Goal: Check status: Check status

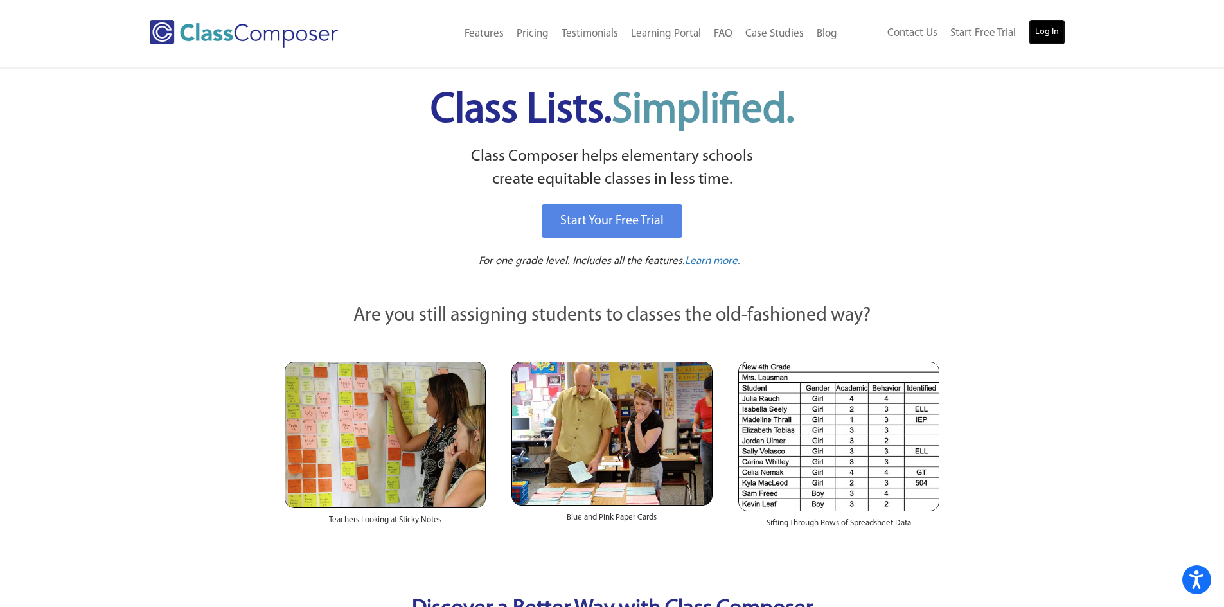
click at [1060, 21] on link "Log In" at bounding box center [1047, 32] width 37 height 26
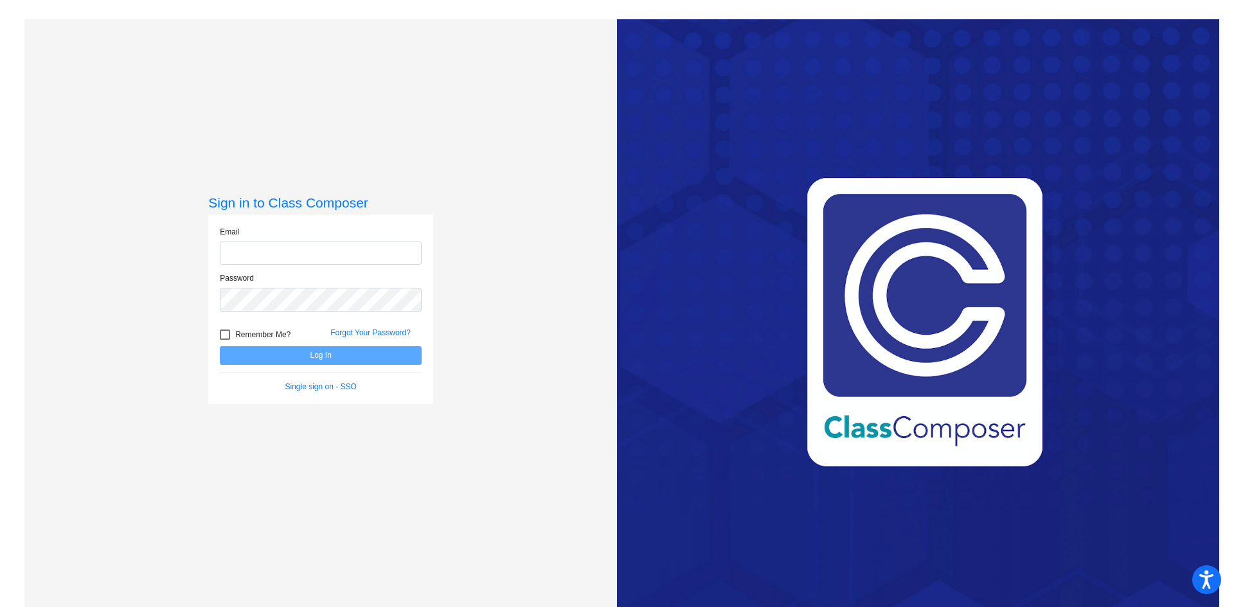
type input "[EMAIL_ADDRESS][DOMAIN_NAME]"
click at [302, 356] on button "Log In" at bounding box center [321, 355] width 202 height 19
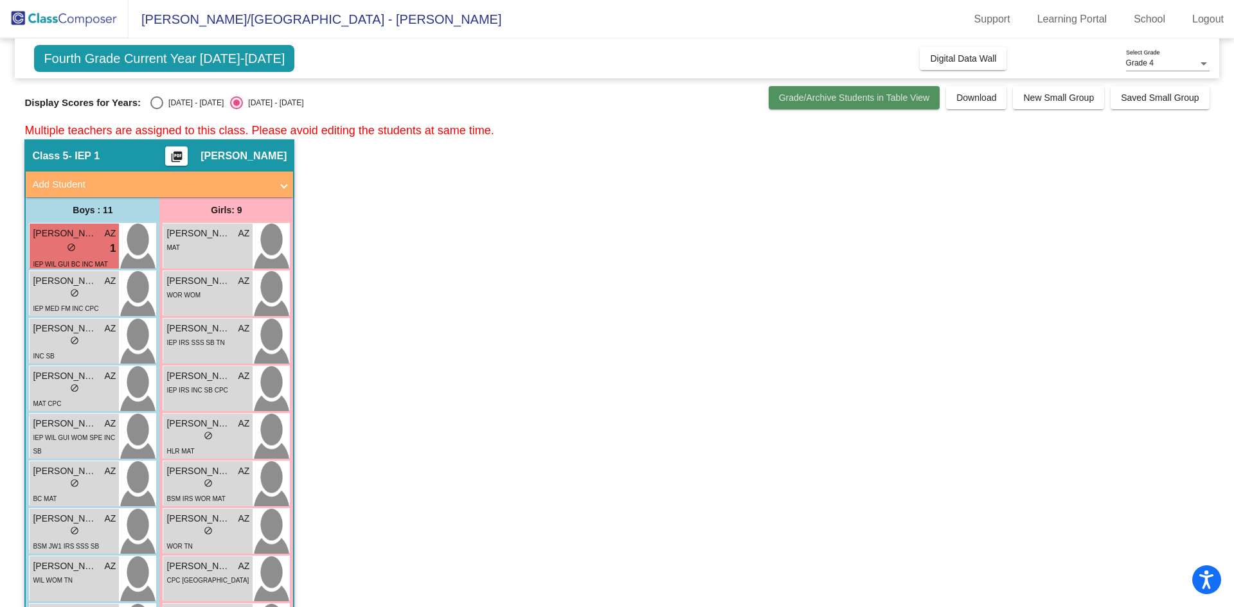
click at [879, 102] on span "Grade/Archive Students in Table View" at bounding box center [854, 98] width 151 height 10
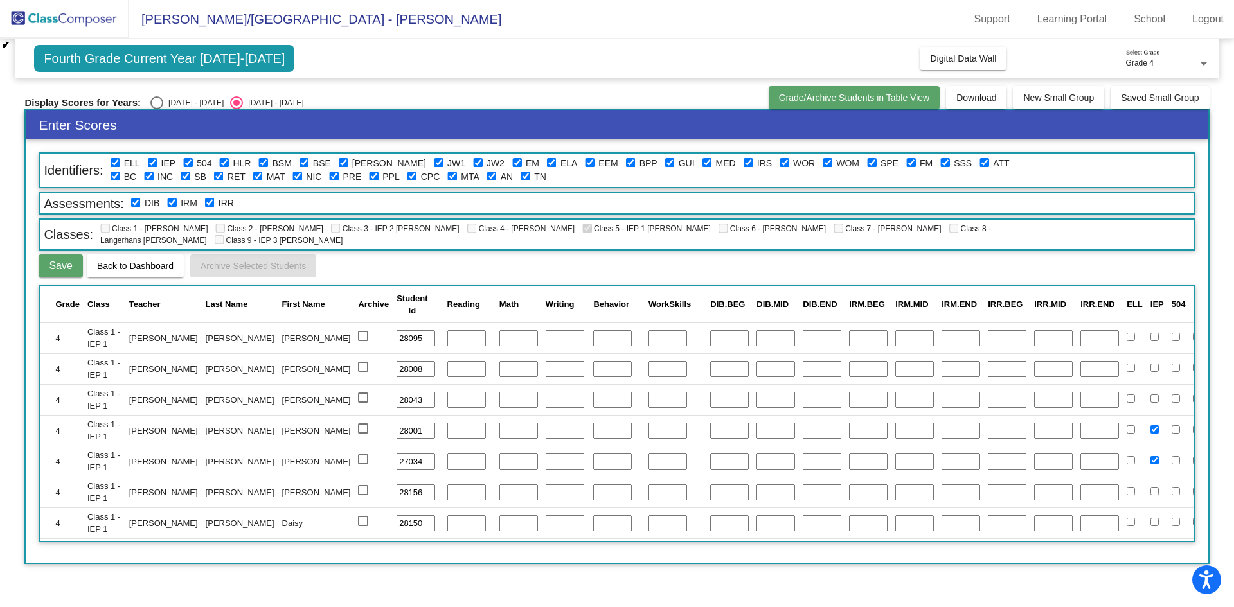
click at [879, 102] on span "Grade/Archive Students in Table View" at bounding box center [854, 98] width 151 height 10
click at [613, 107] on div "Display Scores for Years: [DATE] - [DATE] [DATE] - [DATE]" at bounding box center [392, 102] width 737 height 13
click at [599, 96] on div "Display Scores for Years: [DATE] - [DATE] [DATE] - [DATE]" at bounding box center [392, 102] width 737 height 13
click at [134, 60] on span "Fourth Grade Current Year [DATE]-[DATE]" at bounding box center [164, 58] width 260 height 27
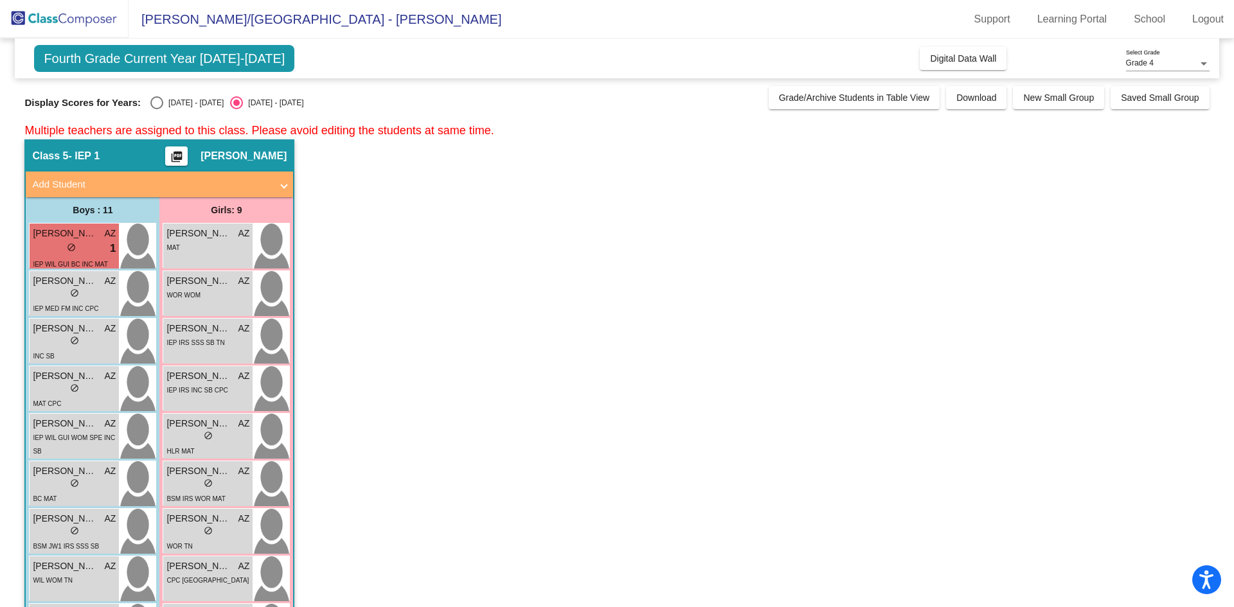
click at [155, 100] on div "Select an option" at bounding box center [156, 102] width 13 height 13
click at [156, 109] on input "[DATE] - [DATE]" at bounding box center [156, 109] width 1 height 1
radio input "true"
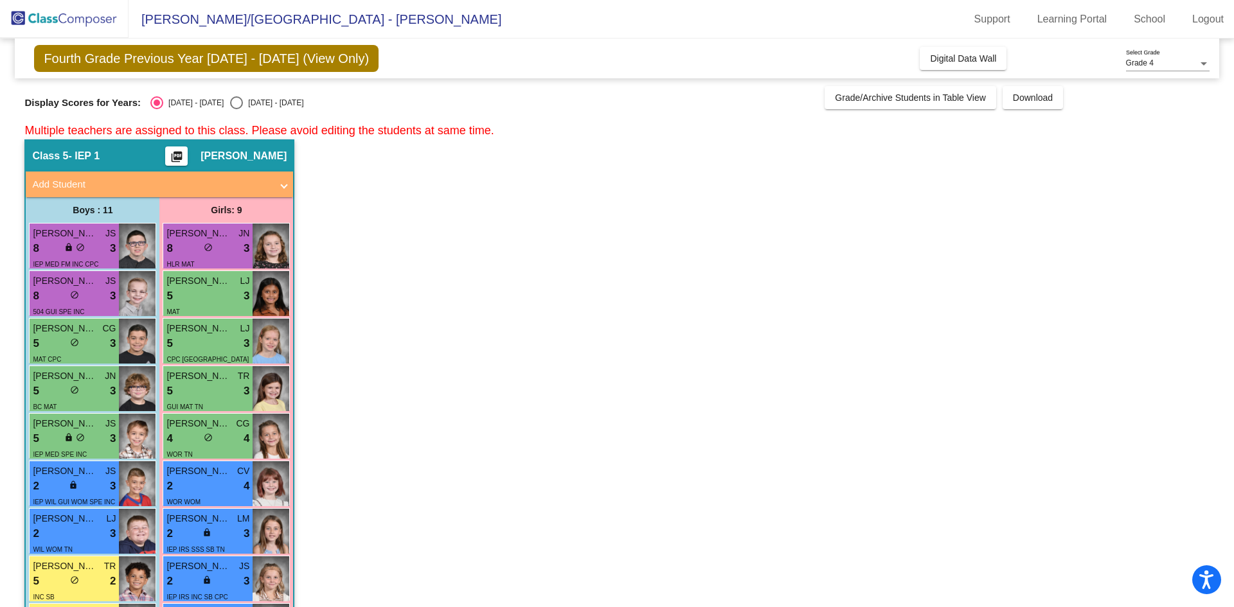
scroll to position [64, 0]
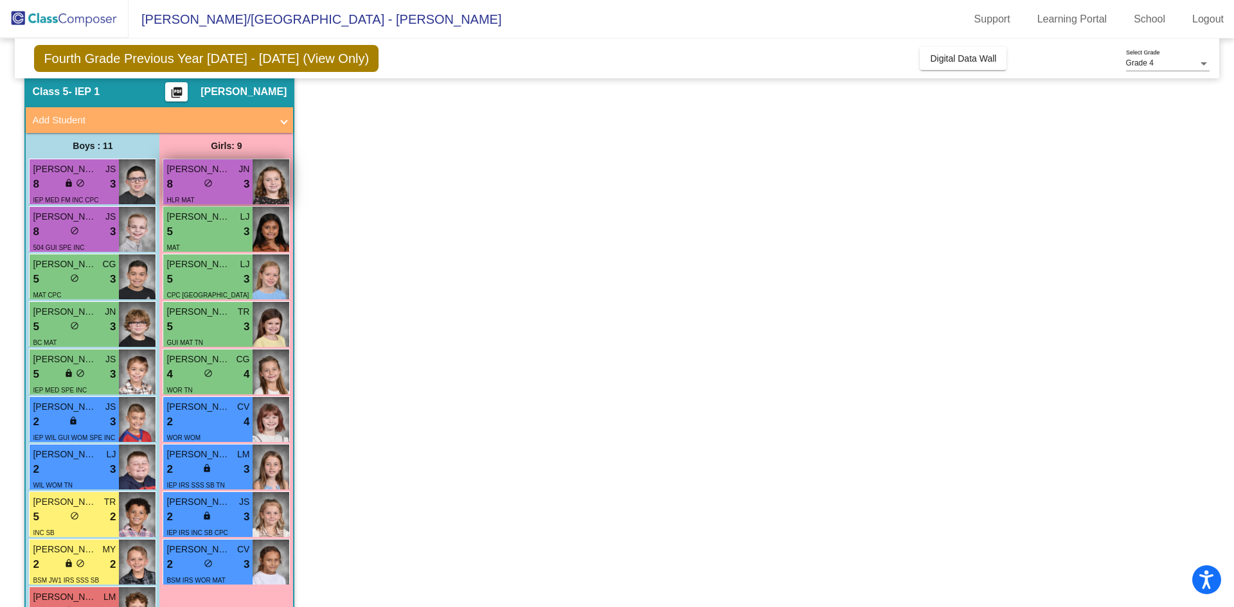
click at [272, 195] on img at bounding box center [271, 181] width 37 height 45
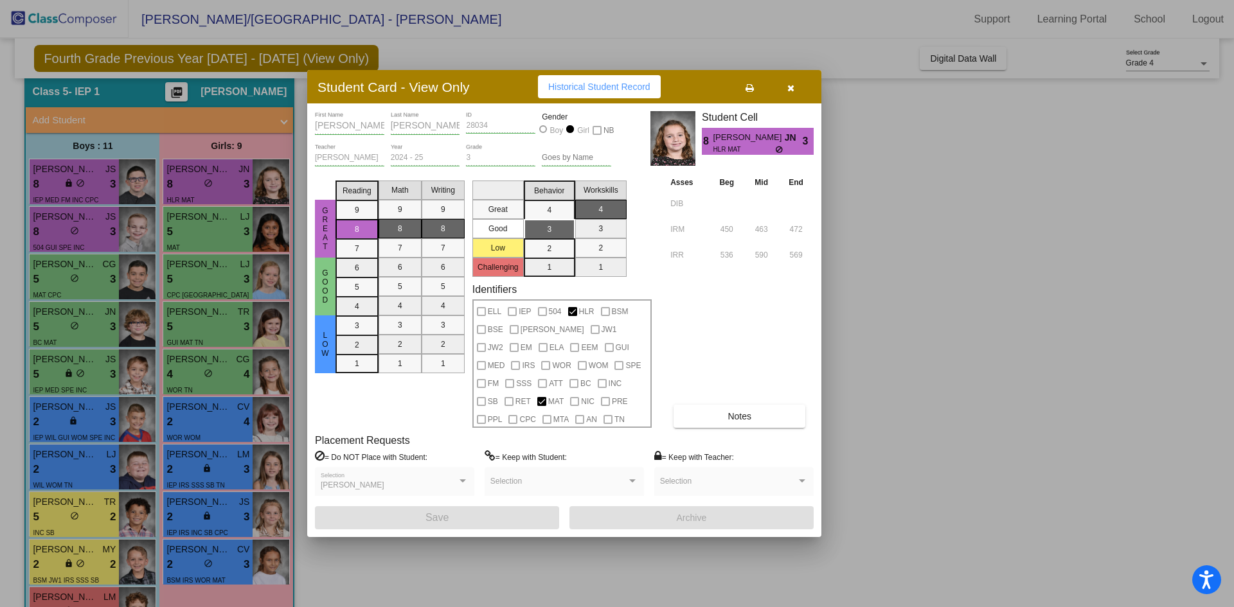
click at [217, 378] on div at bounding box center [617, 303] width 1234 height 607
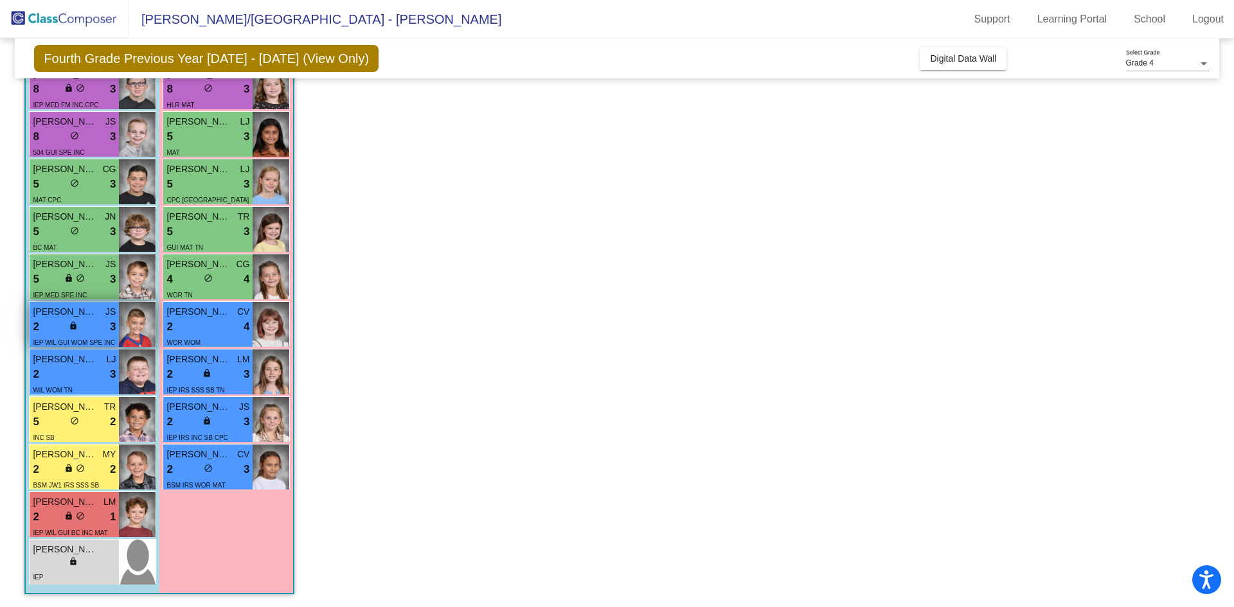
scroll to position [95, 0]
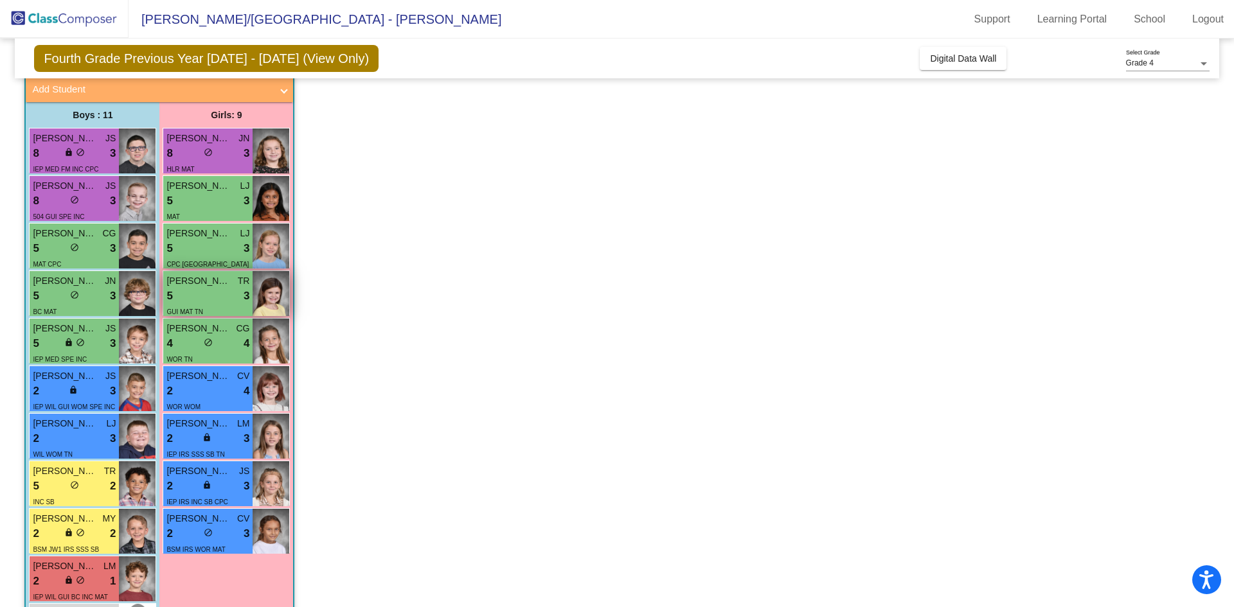
click at [191, 308] on span "GUI MAT TN" at bounding box center [184, 311] width 37 height 7
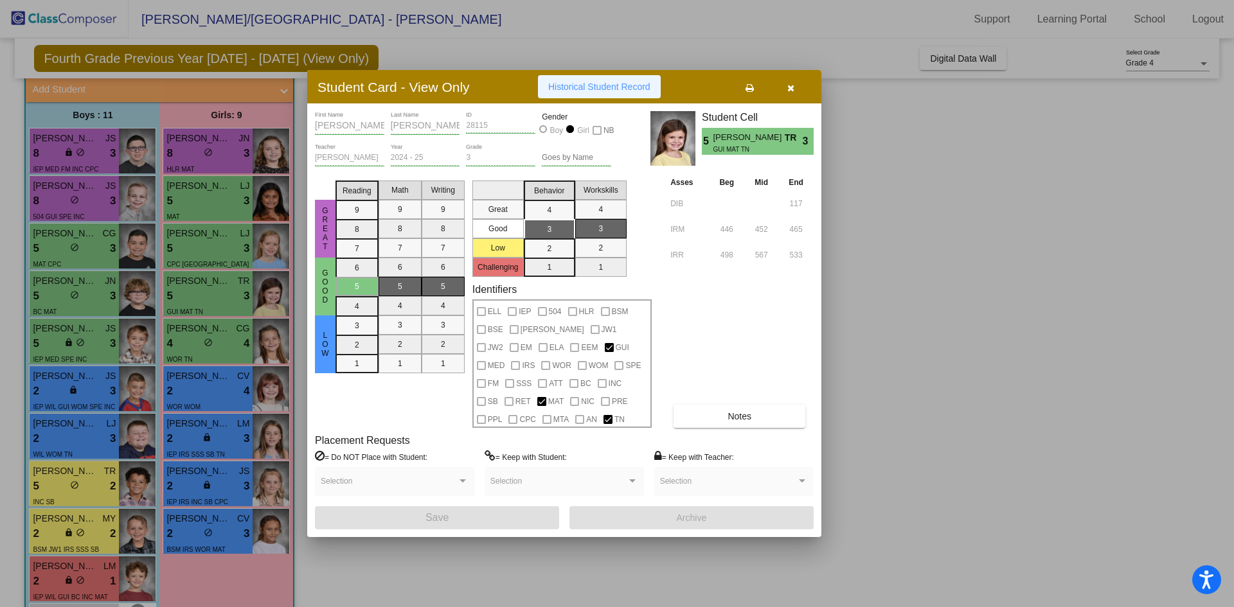
click at [612, 92] on span "Historical Student Record" at bounding box center [599, 87] width 102 height 10
click at [795, 87] on button "button" at bounding box center [790, 86] width 41 height 23
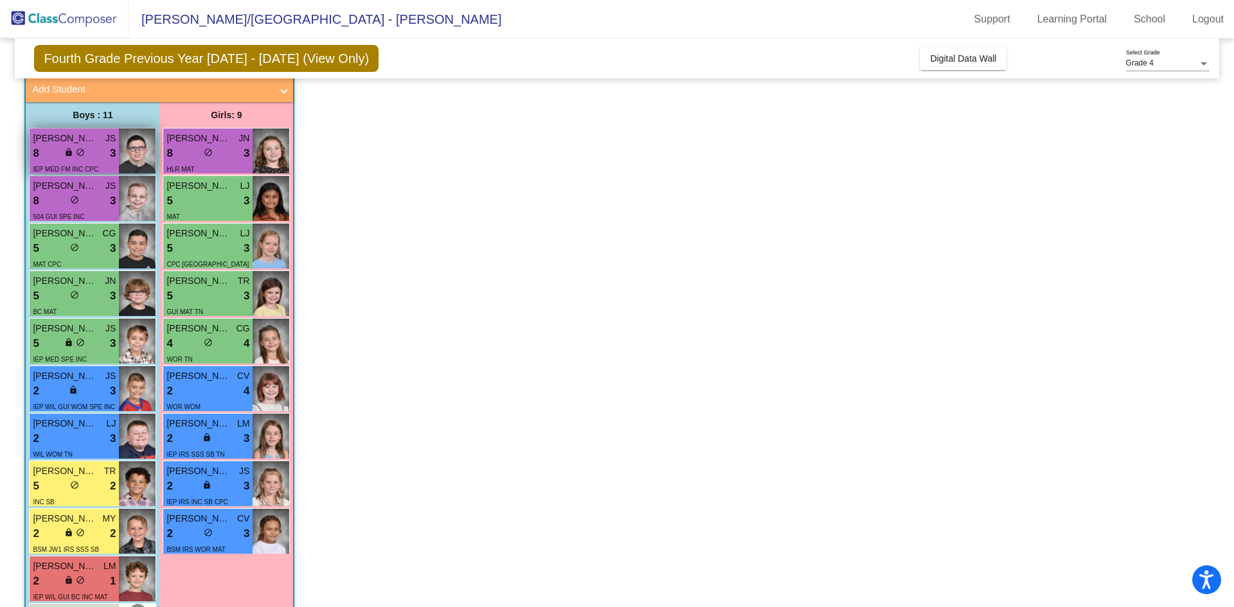
click at [90, 162] on div "IEP MED FM INC CPC" at bounding box center [66, 168] width 66 height 13
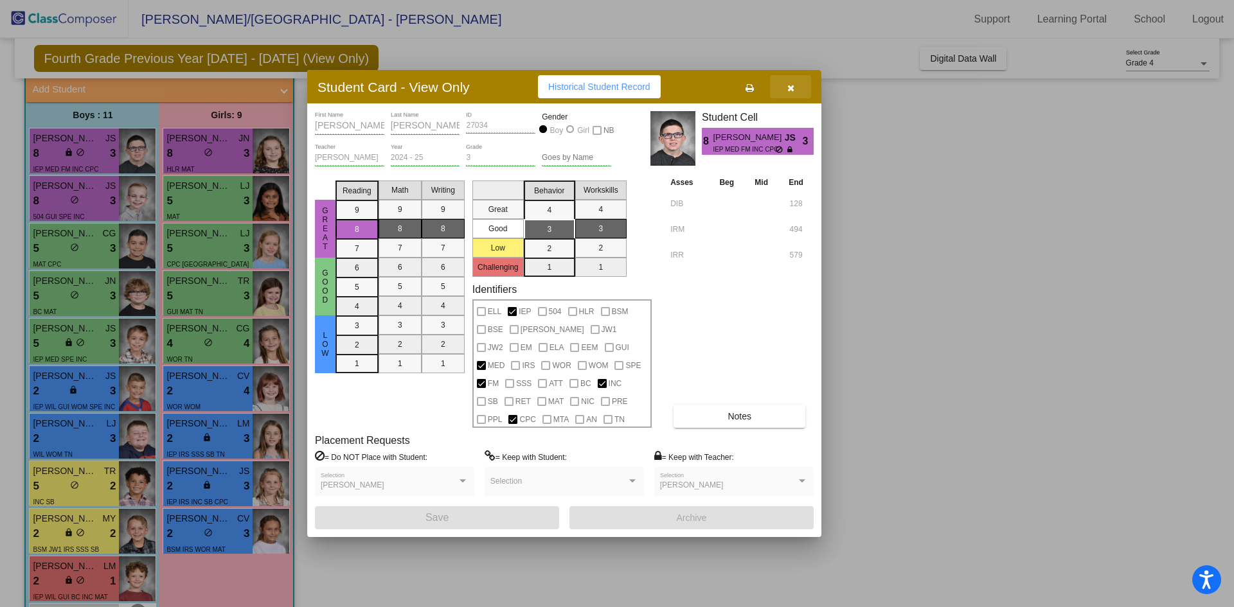
click at [787, 87] on icon "button" at bounding box center [790, 88] width 7 height 9
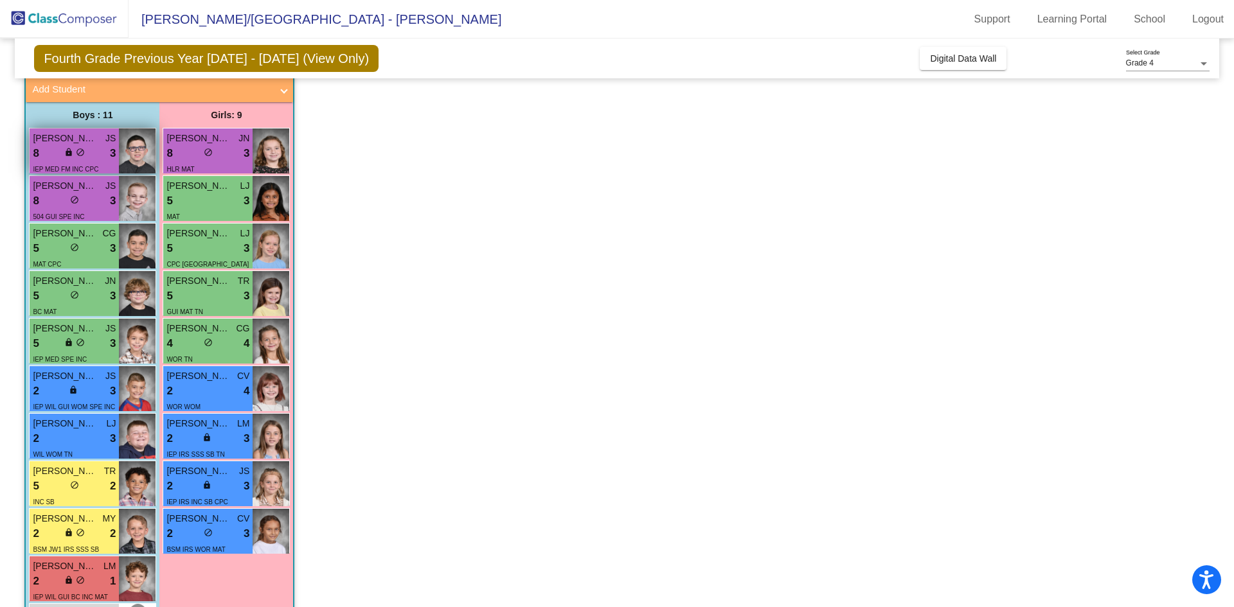
click at [103, 143] on div "[PERSON_NAME] JS" at bounding box center [74, 138] width 83 height 13
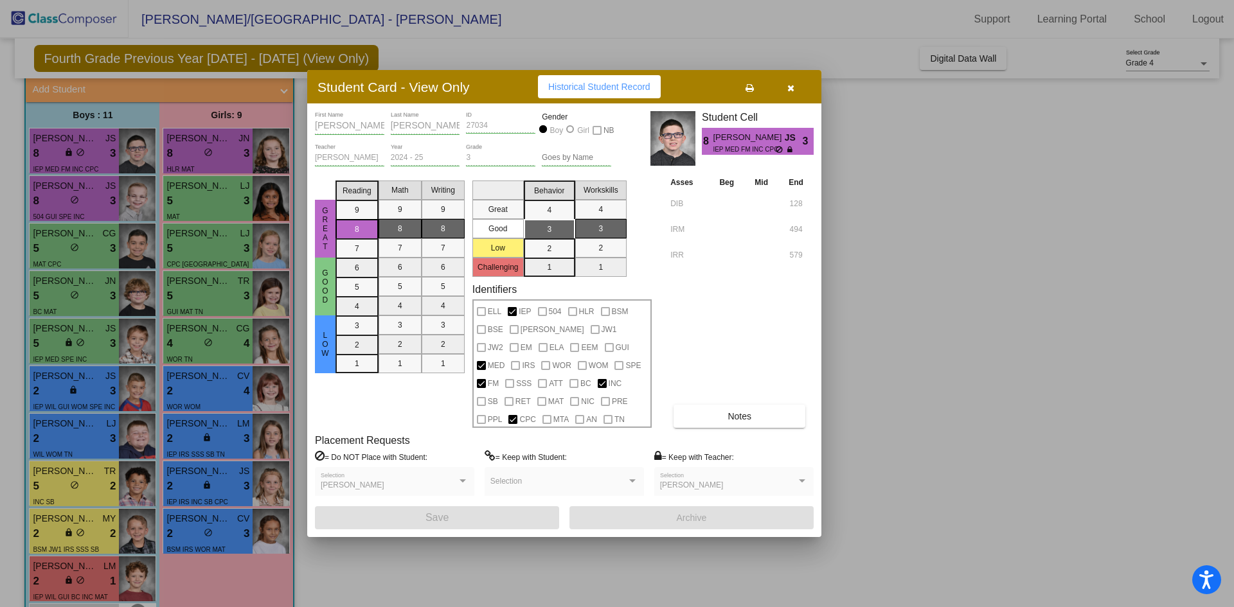
click at [784, 92] on button "button" at bounding box center [790, 86] width 41 height 23
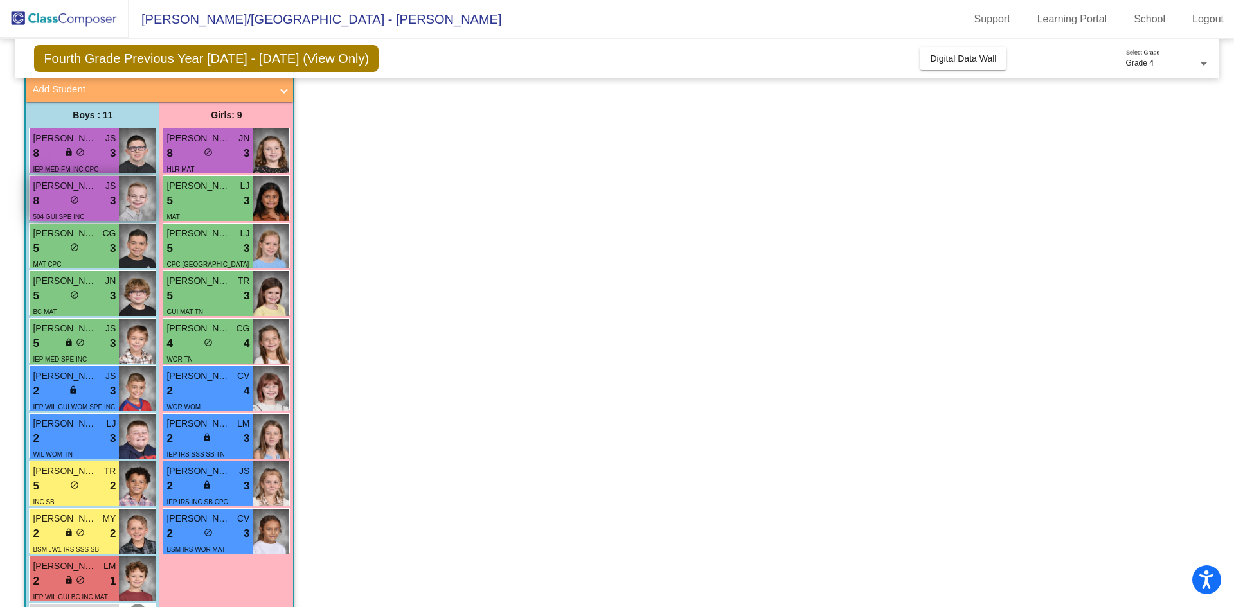
click at [91, 184] on span "[PERSON_NAME]" at bounding box center [65, 185] width 64 height 13
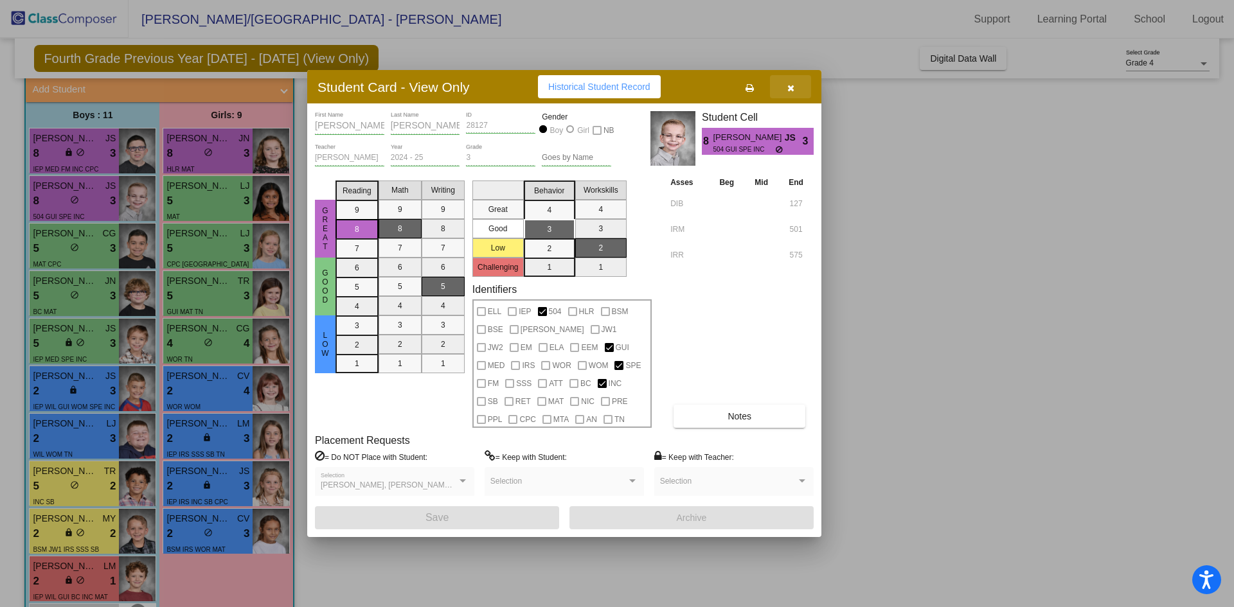
click at [787, 87] on icon "button" at bounding box center [790, 88] width 7 height 9
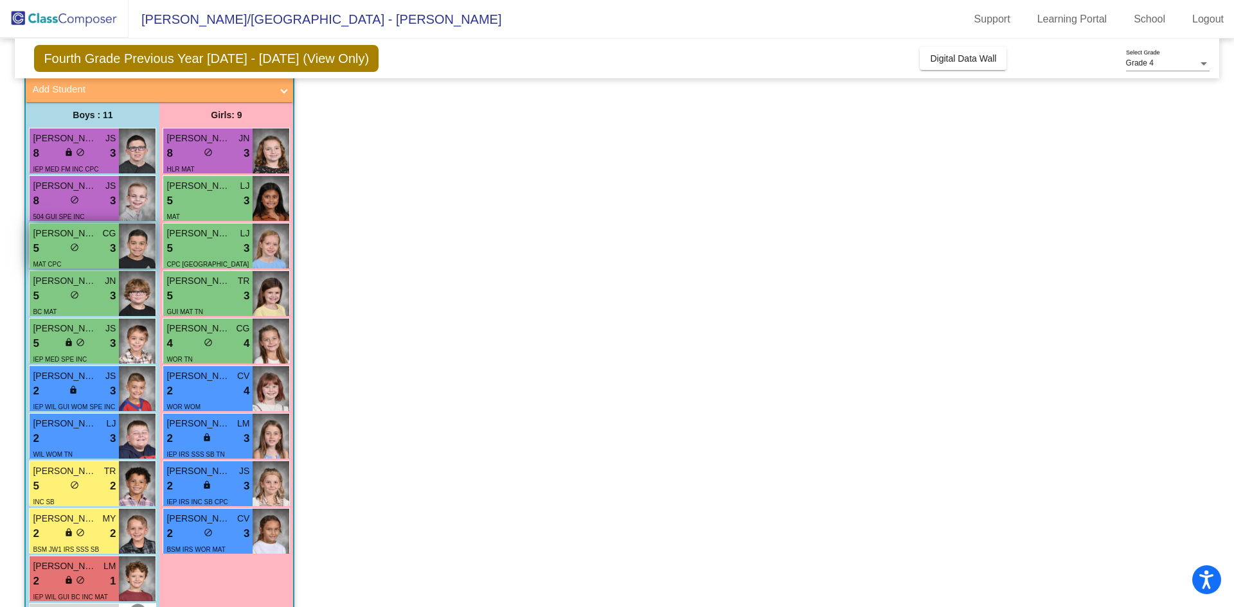
click at [65, 231] on span "[PERSON_NAME]" at bounding box center [65, 233] width 64 height 13
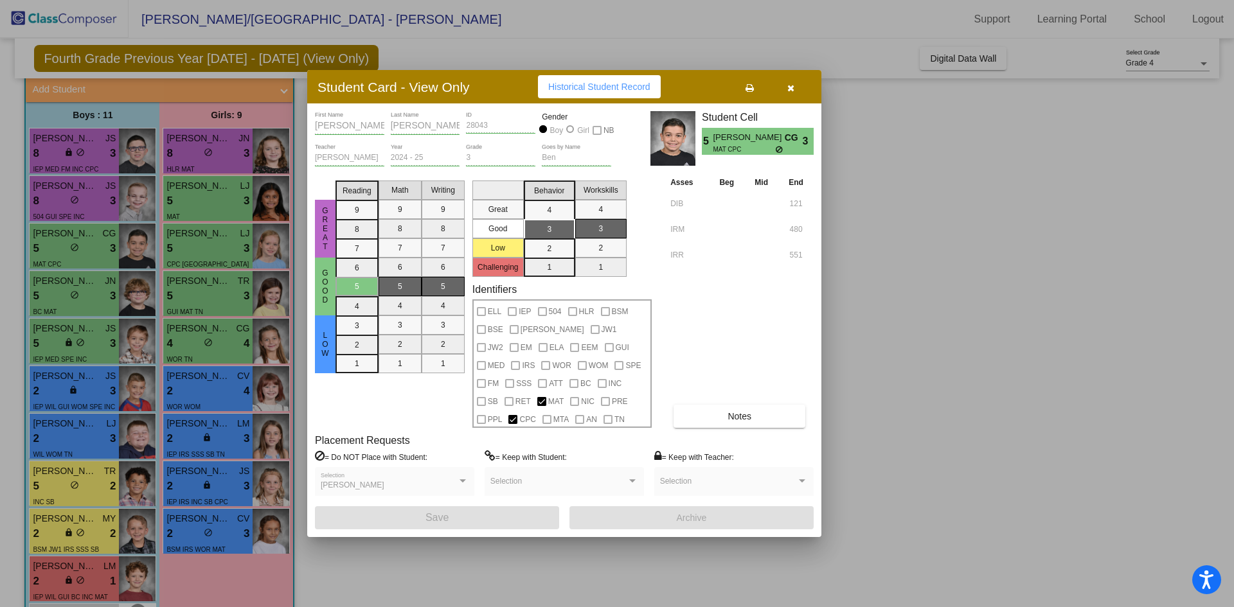
click at [791, 88] on icon "button" at bounding box center [790, 88] width 7 height 9
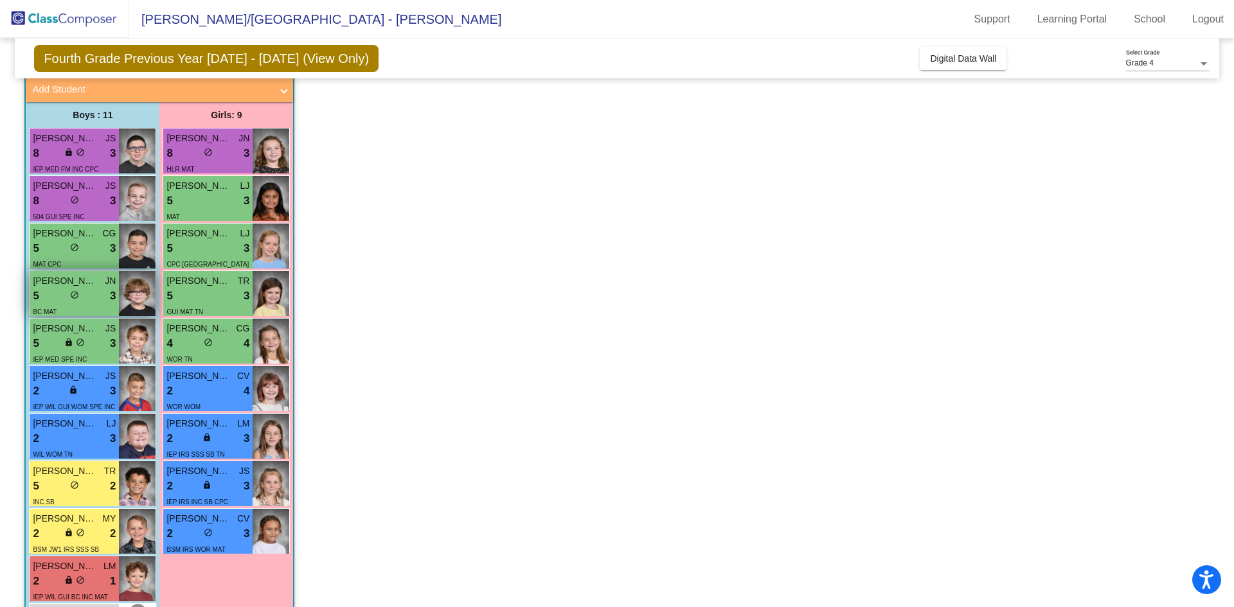
click at [62, 303] on div "5 lock do_not_disturb_alt 3" at bounding box center [74, 296] width 83 height 17
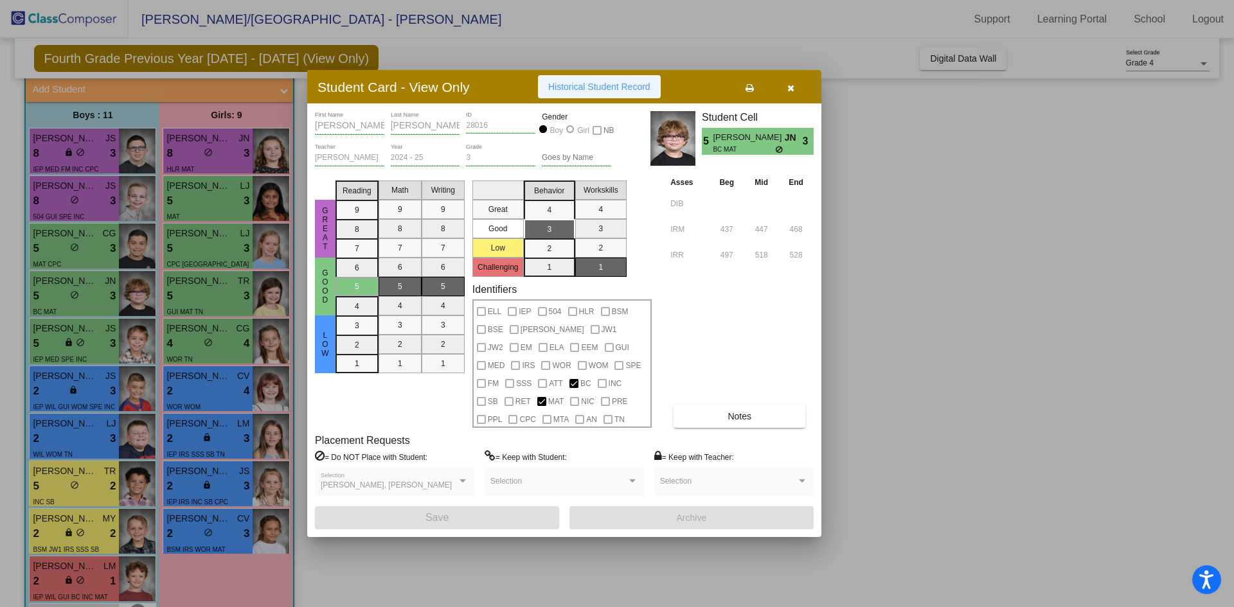
click at [591, 85] on span "Historical Student Record" at bounding box center [599, 87] width 102 height 10
click at [1011, 306] on div at bounding box center [617, 303] width 1234 height 607
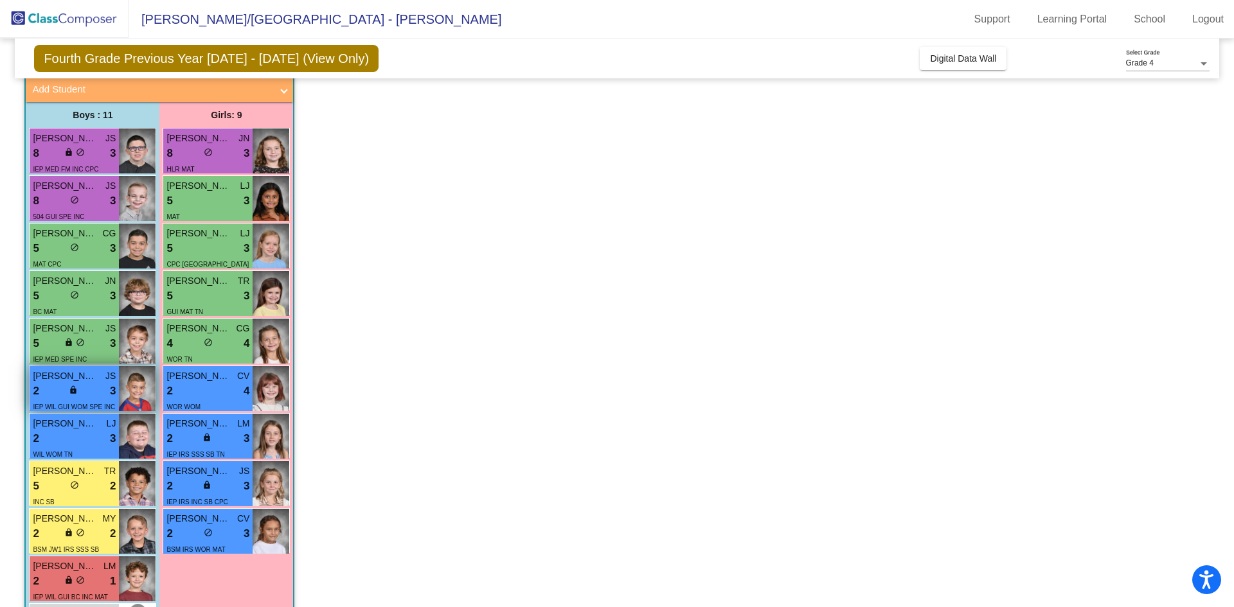
click at [60, 375] on span "[PERSON_NAME]" at bounding box center [65, 375] width 64 height 13
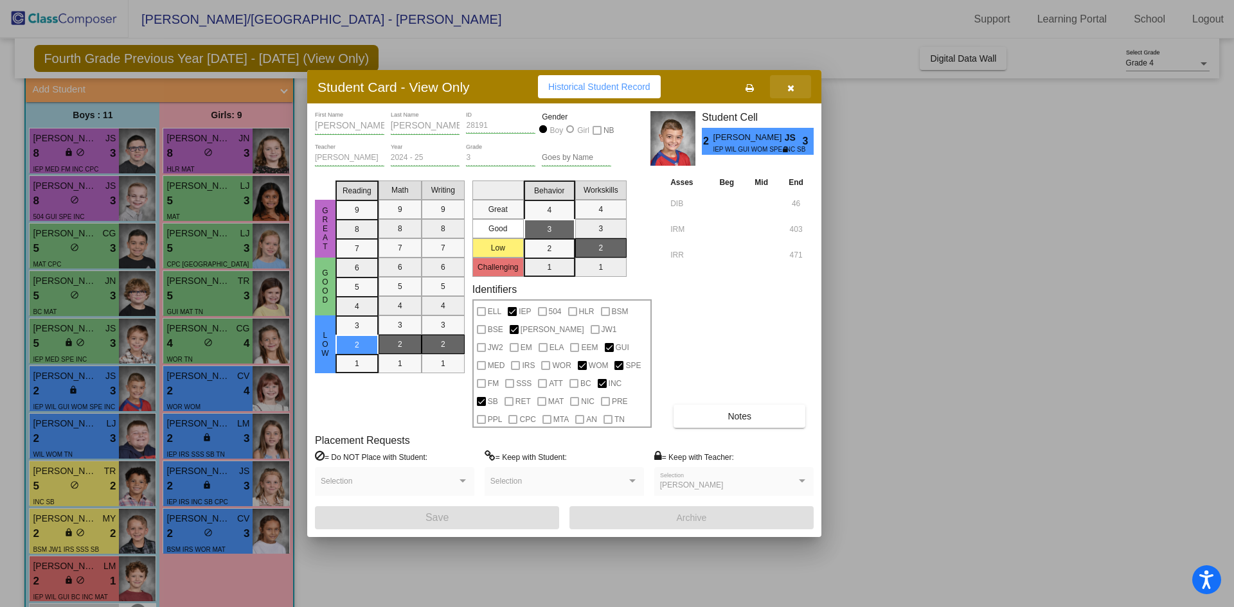
click at [789, 84] on icon "button" at bounding box center [790, 88] width 7 height 9
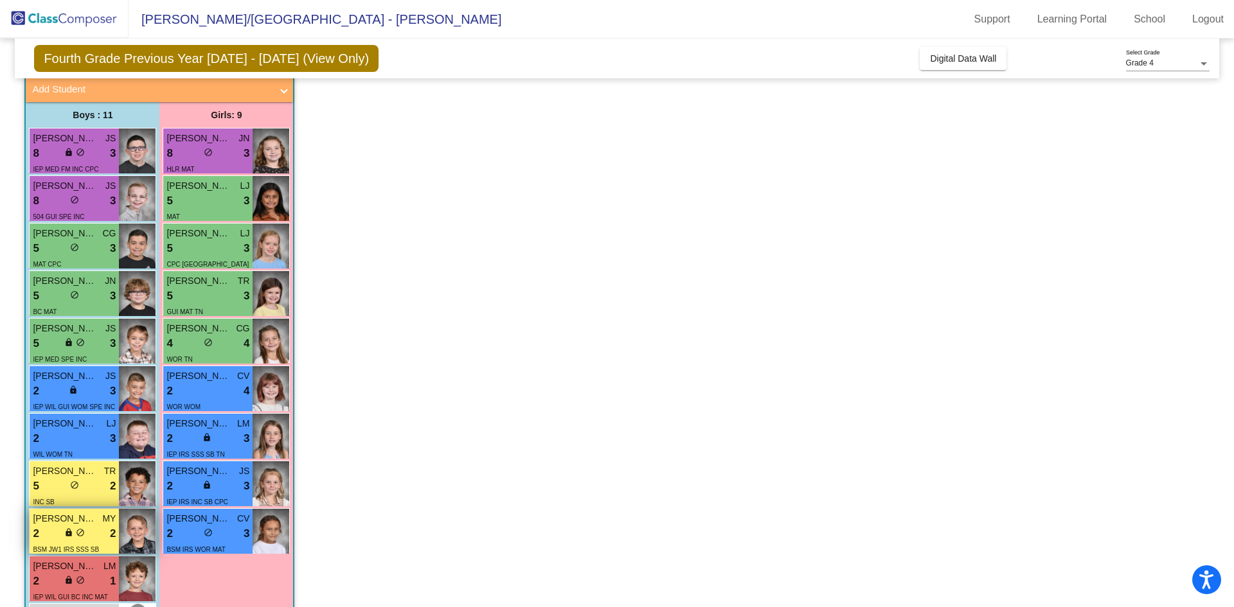
scroll to position [159, 0]
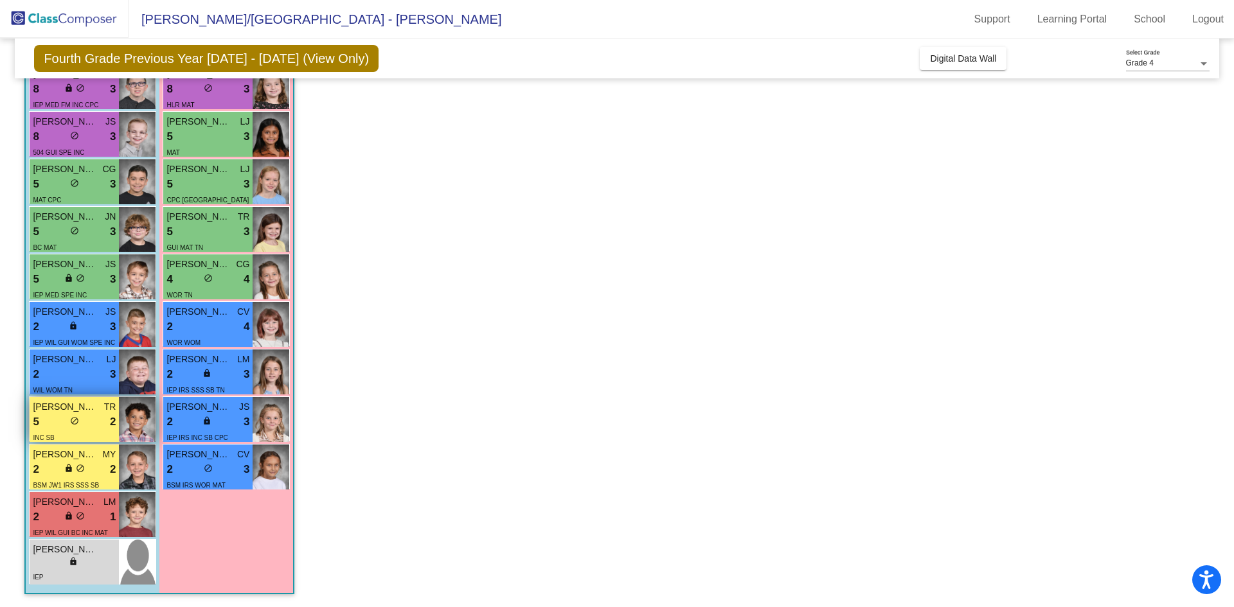
click at [84, 420] on div "5 lock do_not_disturb_alt 2" at bounding box center [74, 422] width 83 height 17
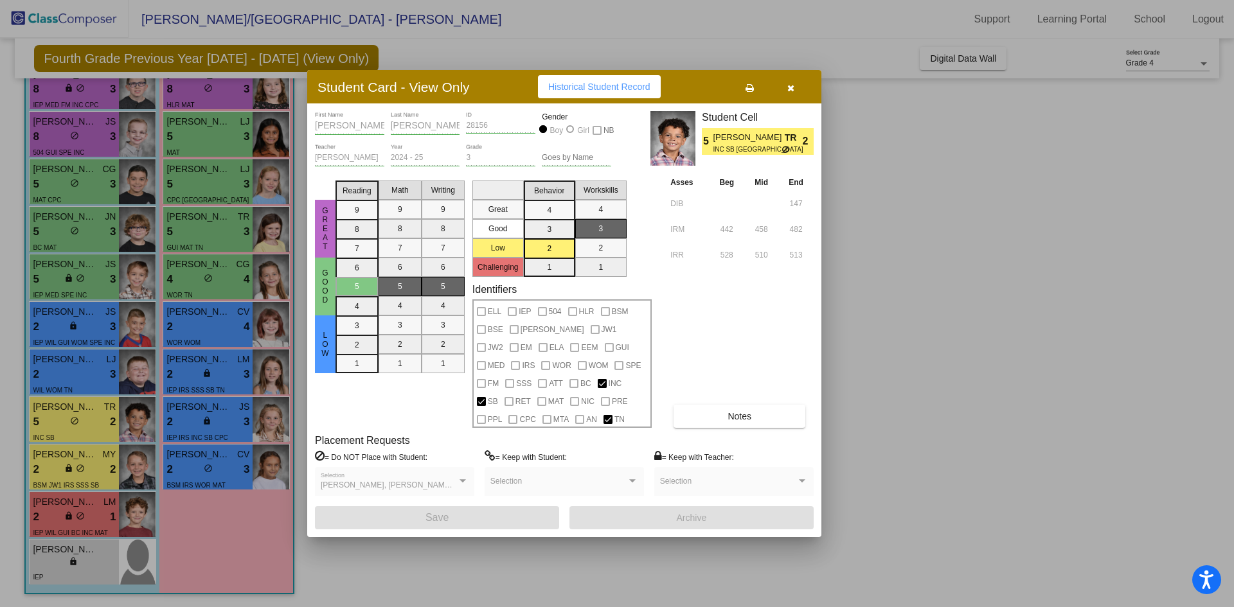
click at [599, 93] on button "Historical Student Record" at bounding box center [599, 86] width 123 height 23
click at [48, 456] on div at bounding box center [617, 303] width 1234 height 607
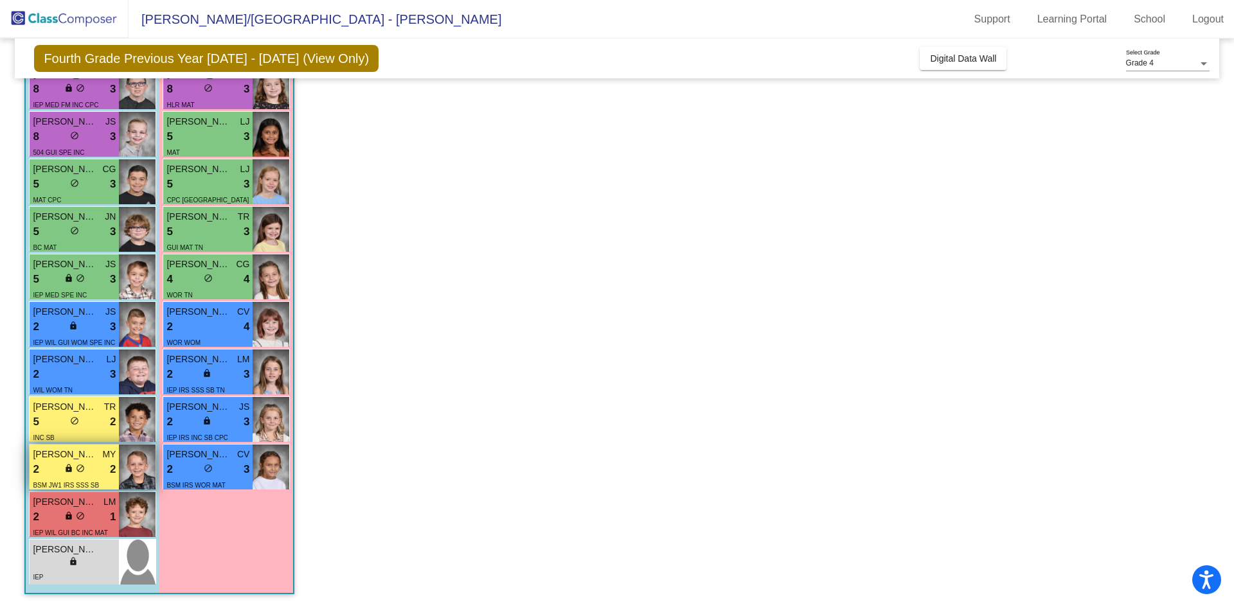
click at [105, 452] on span "MY" at bounding box center [108, 454] width 13 height 13
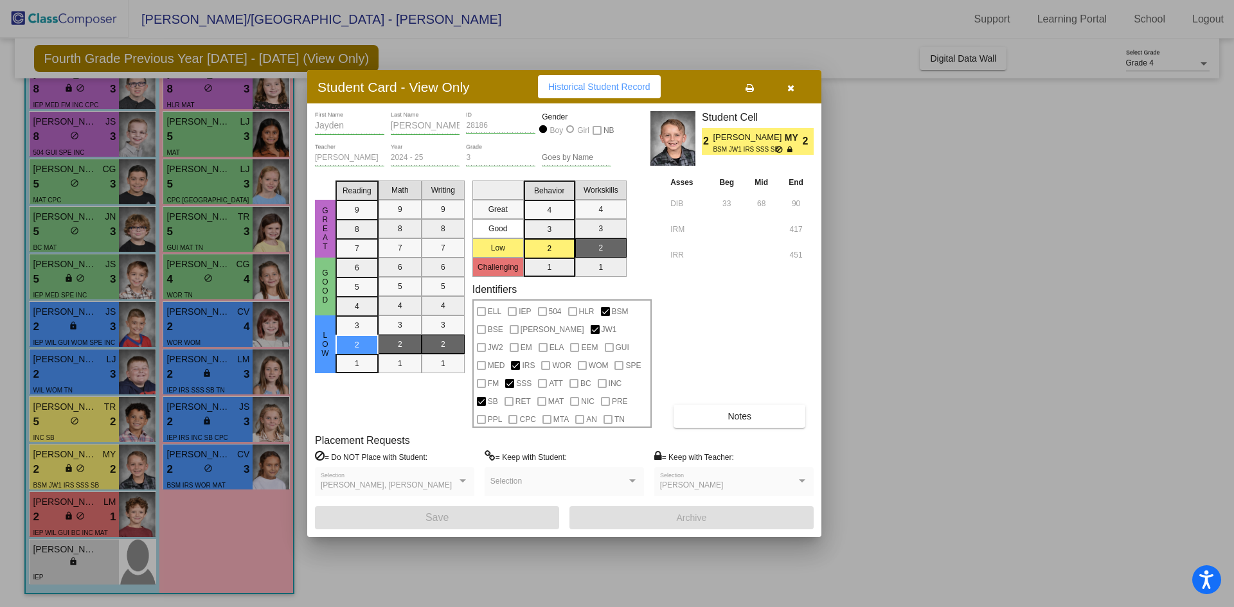
click at [793, 86] on icon "button" at bounding box center [790, 88] width 7 height 9
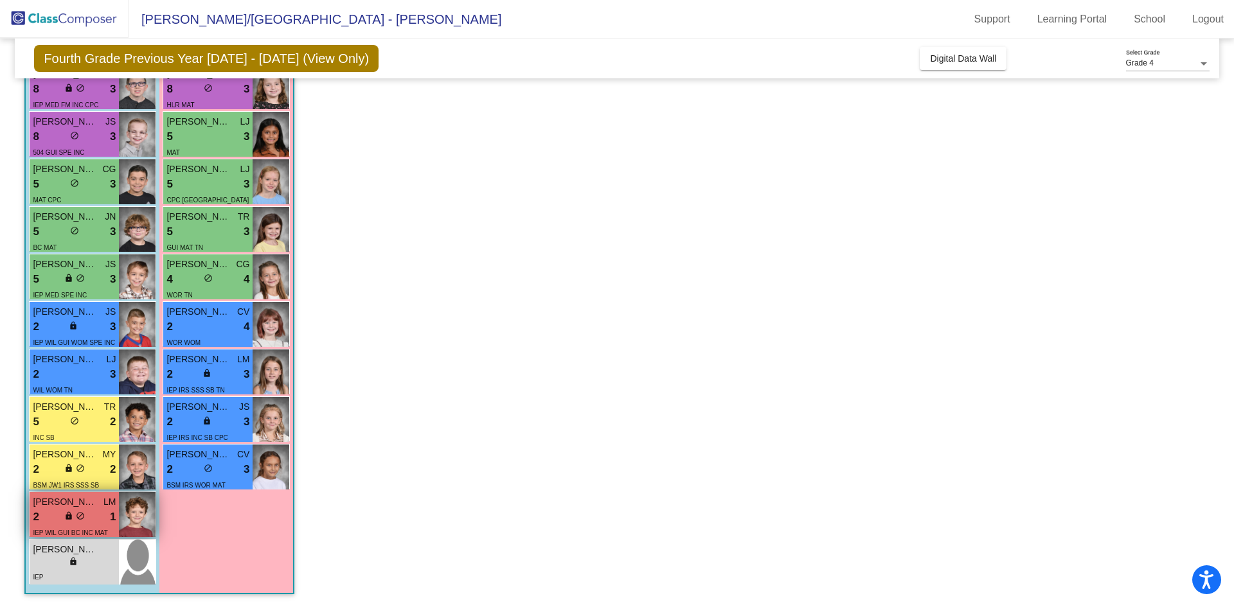
click at [93, 497] on span "[PERSON_NAME]" at bounding box center [65, 501] width 64 height 13
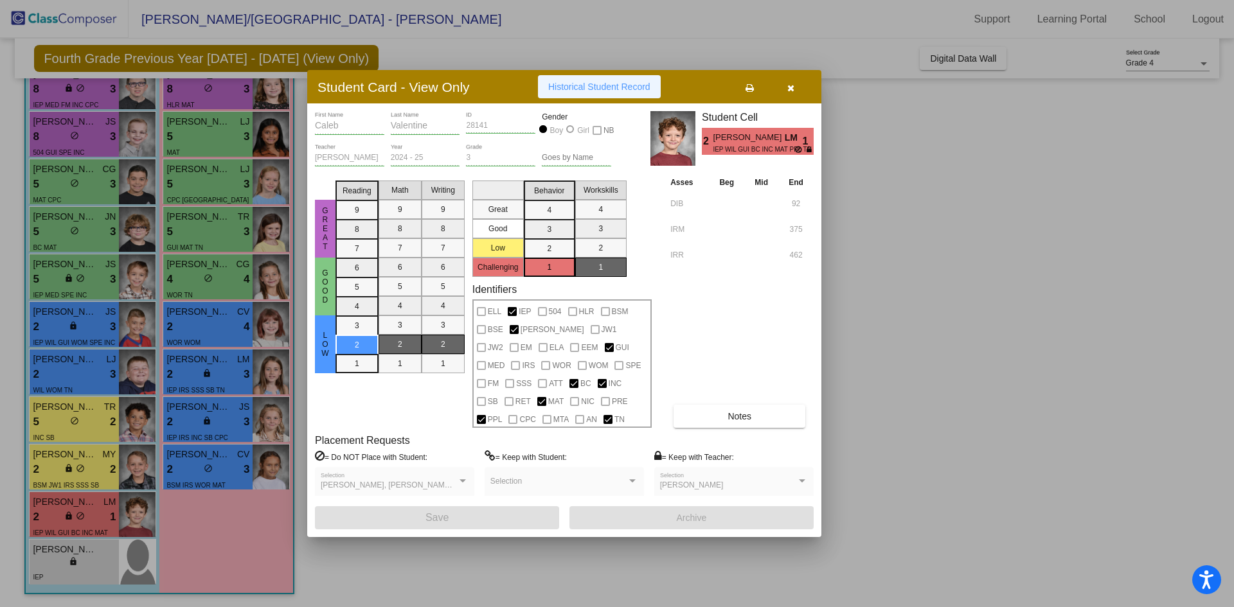
click at [599, 76] on button "Historical Student Record" at bounding box center [599, 86] width 123 height 23
click at [353, 563] on div at bounding box center [617, 303] width 1234 height 607
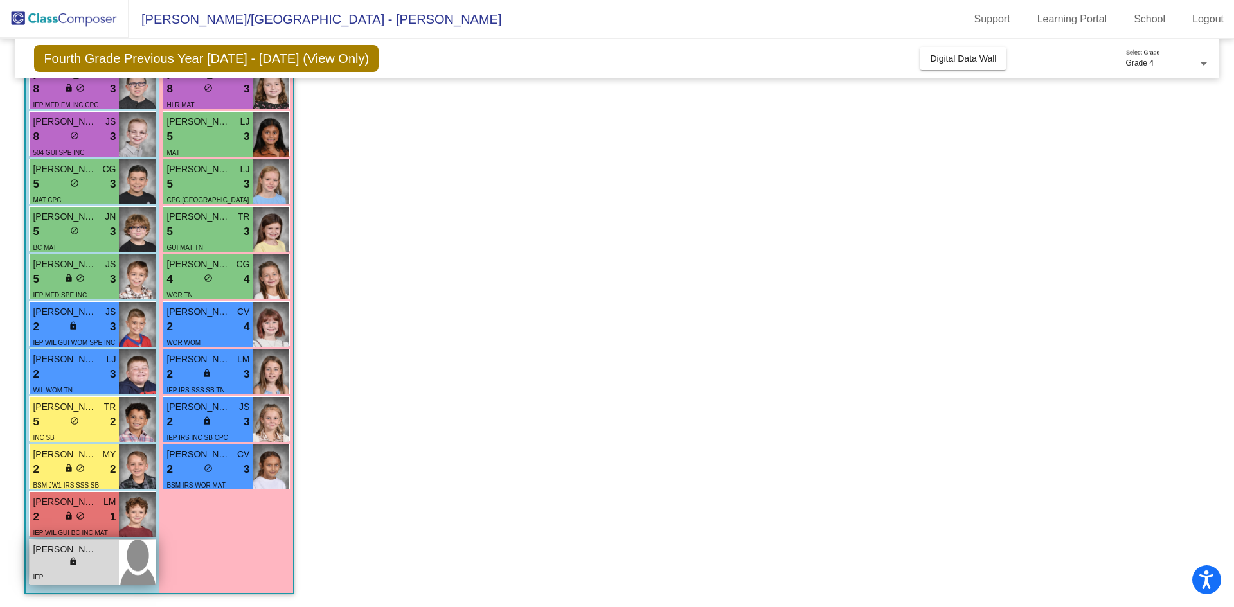
click at [90, 543] on span "[PERSON_NAME]" at bounding box center [65, 549] width 64 height 13
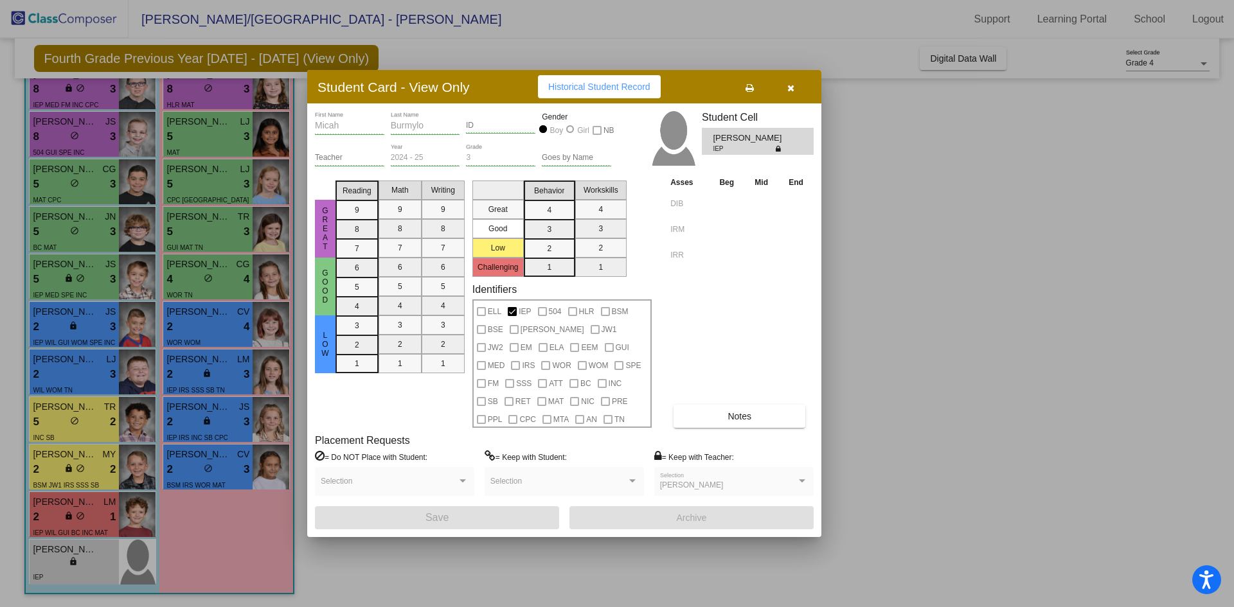
click at [798, 85] on button "button" at bounding box center [790, 86] width 41 height 23
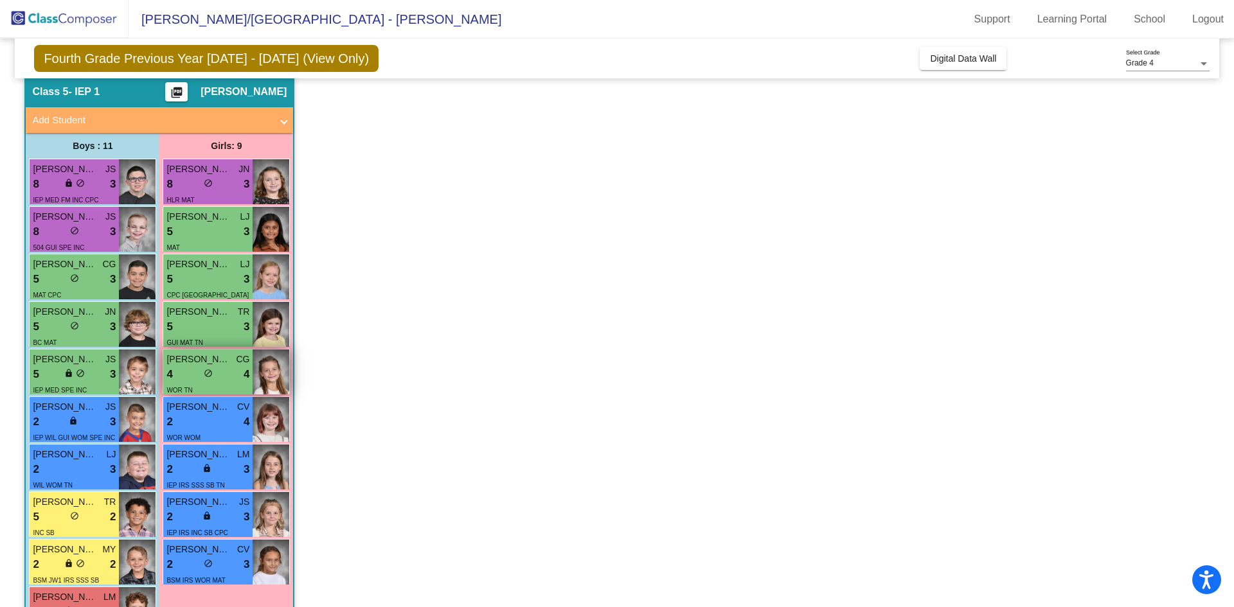
scroll to position [129, 0]
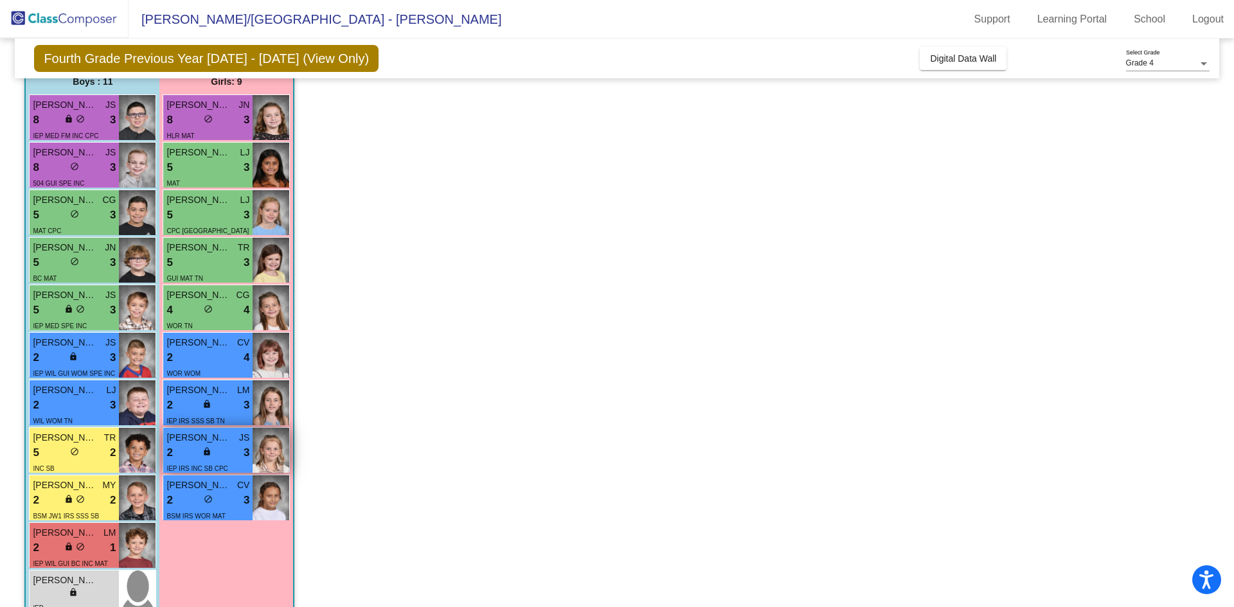
click at [231, 445] on div "2 lock do_not_disturb_alt 3" at bounding box center [207, 453] width 83 height 17
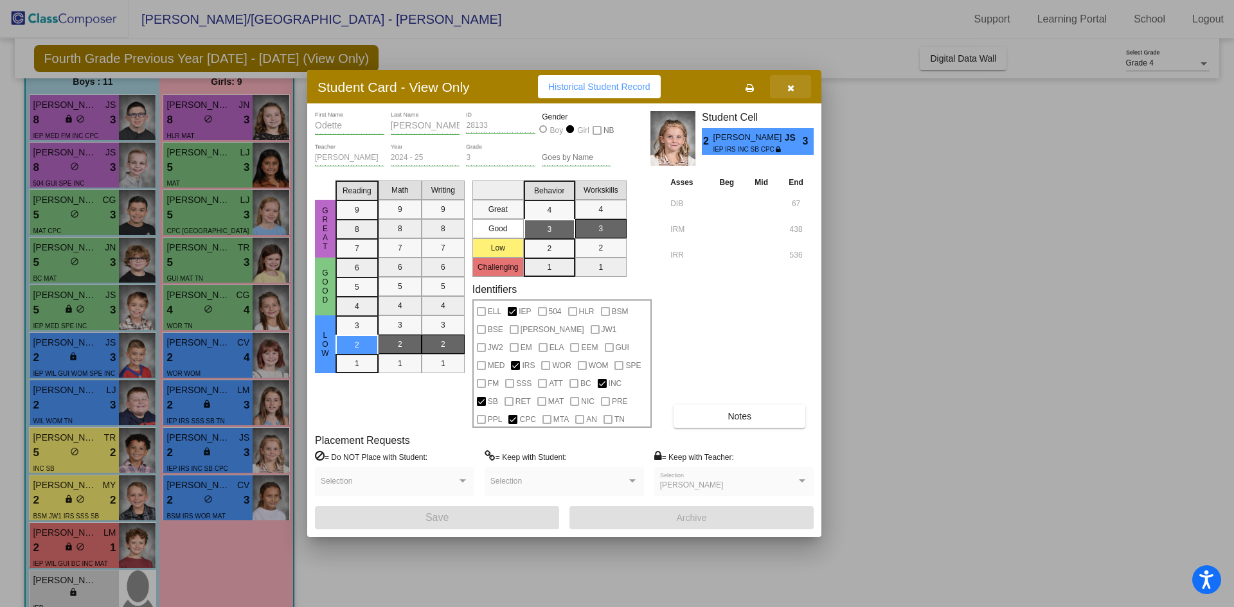
click at [797, 88] on button "button" at bounding box center [790, 86] width 41 height 23
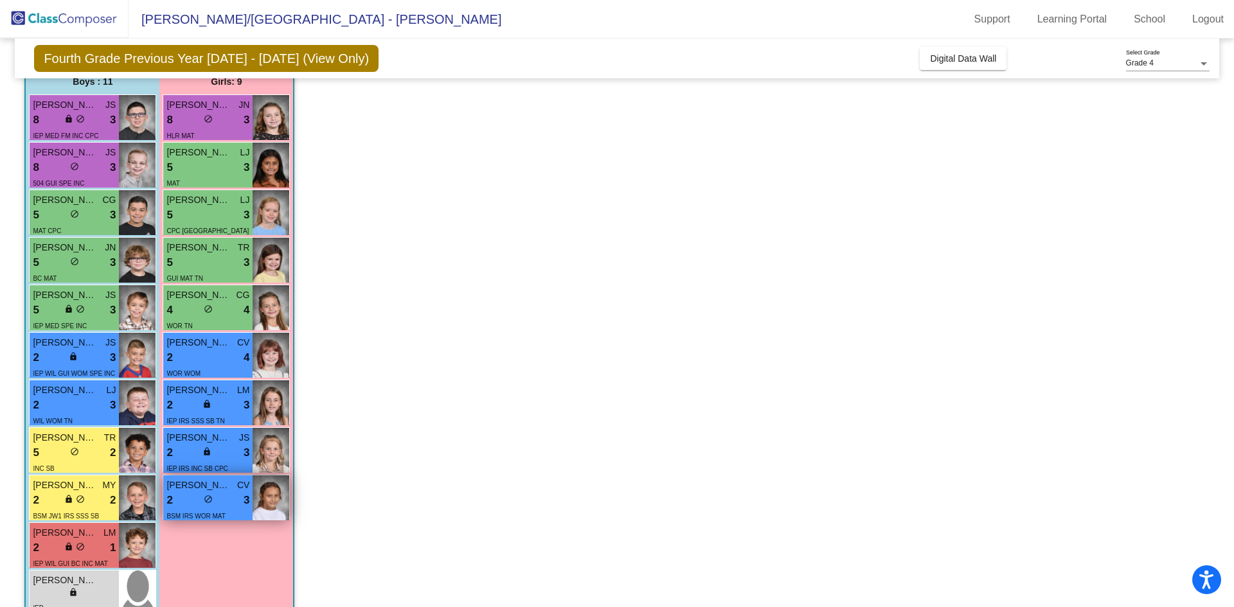
click at [224, 488] on span "[PERSON_NAME]" at bounding box center [198, 485] width 64 height 13
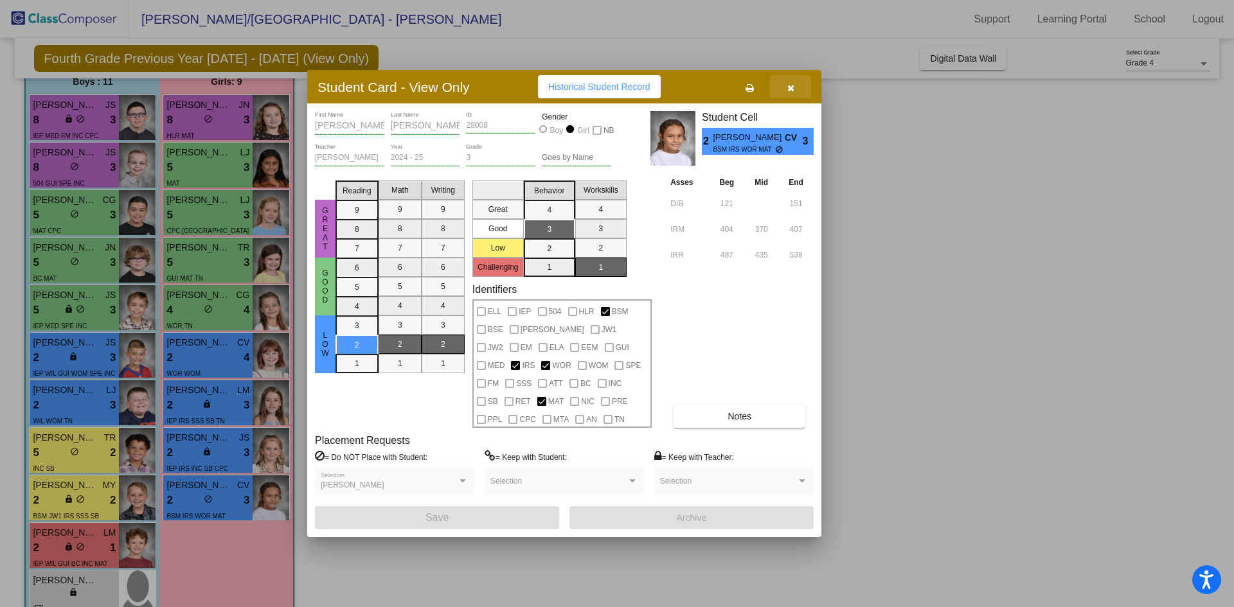
click at [789, 88] on icon "button" at bounding box center [790, 88] width 7 height 9
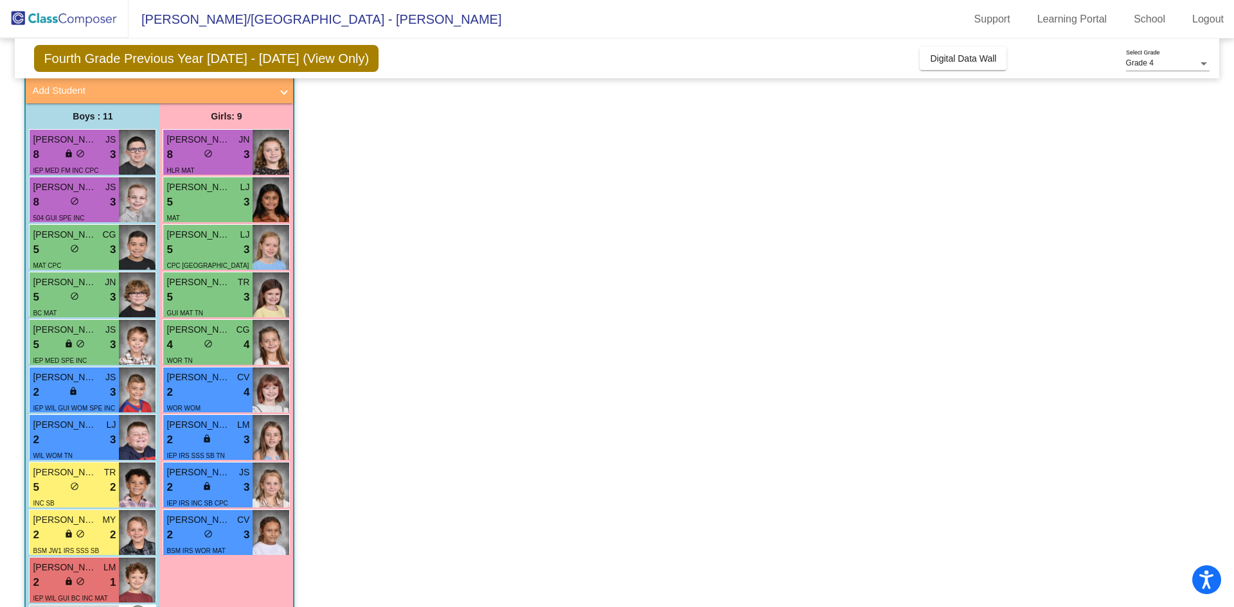
scroll to position [64, 0]
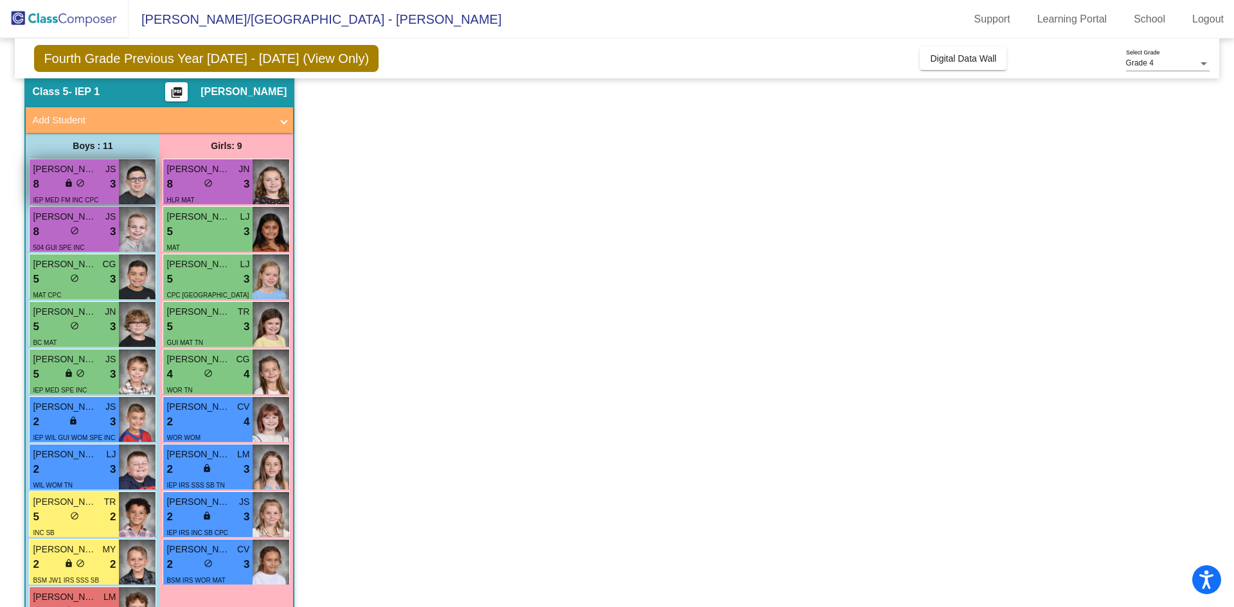
click at [97, 172] on span "[PERSON_NAME]" at bounding box center [65, 169] width 64 height 13
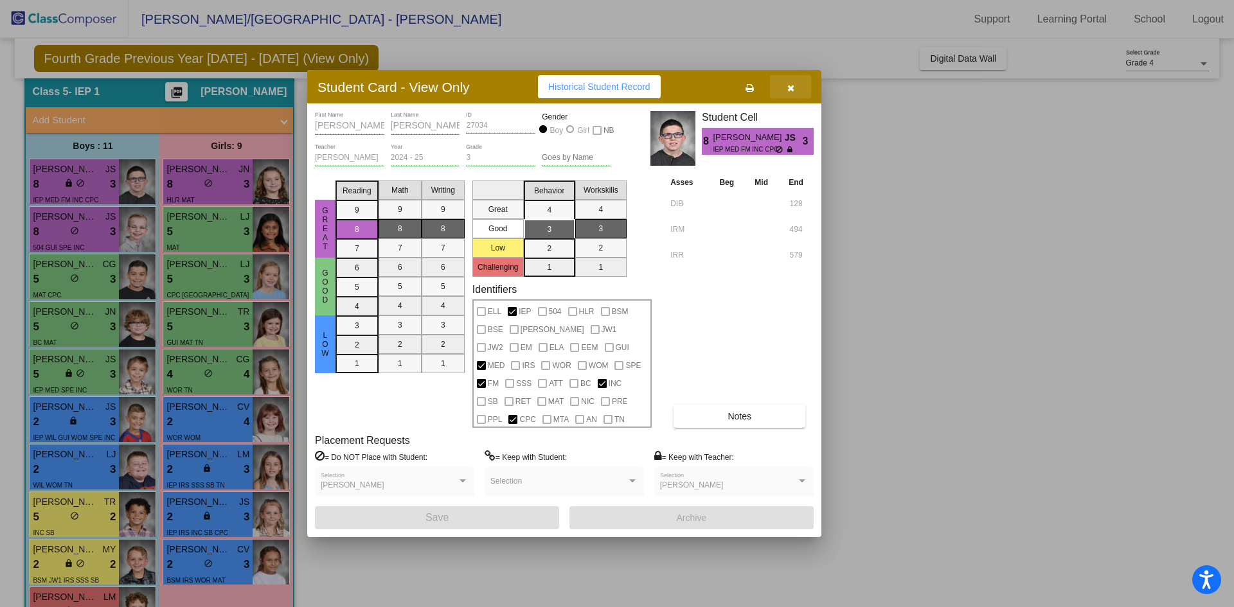
click at [797, 84] on button "button" at bounding box center [790, 86] width 41 height 23
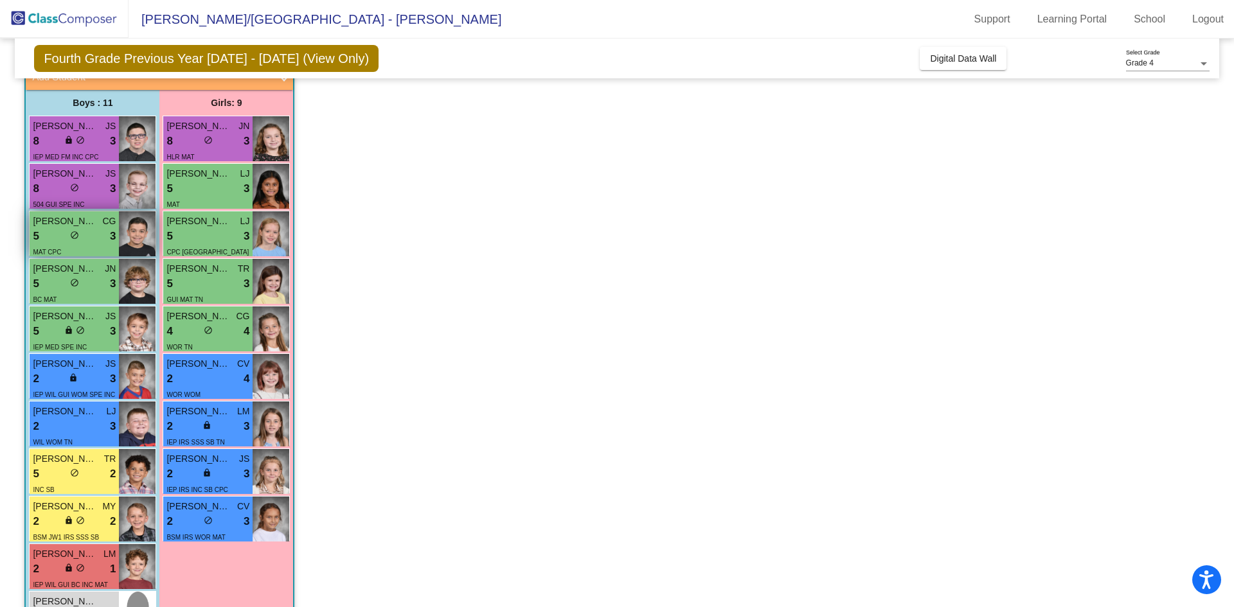
scroll to position [129, 0]
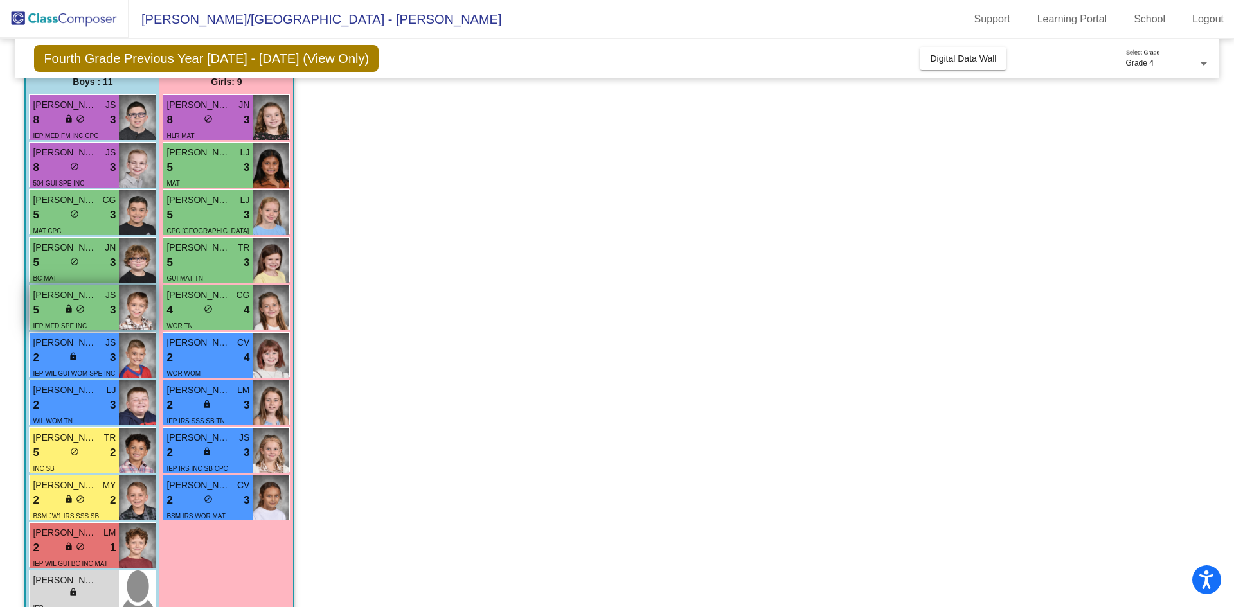
click at [100, 324] on div "IEP MED SPE INC" at bounding box center [74, 325] width 83 height 13
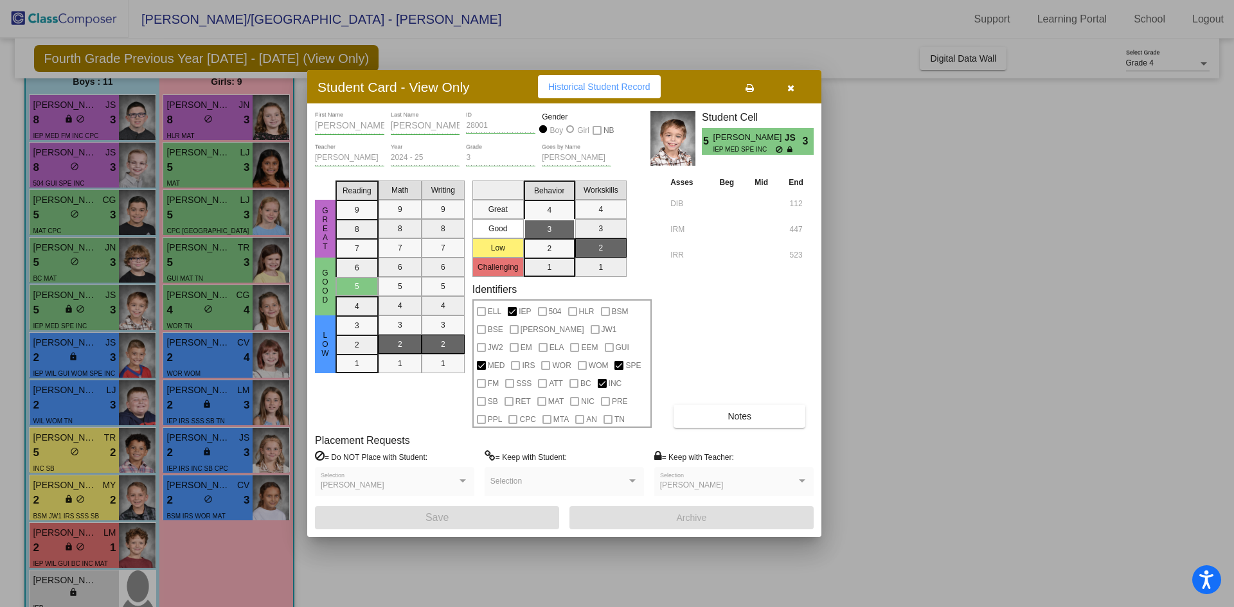
click at [791, 90] on icon "button" at bounding box center [790, 88] width 7 height 9
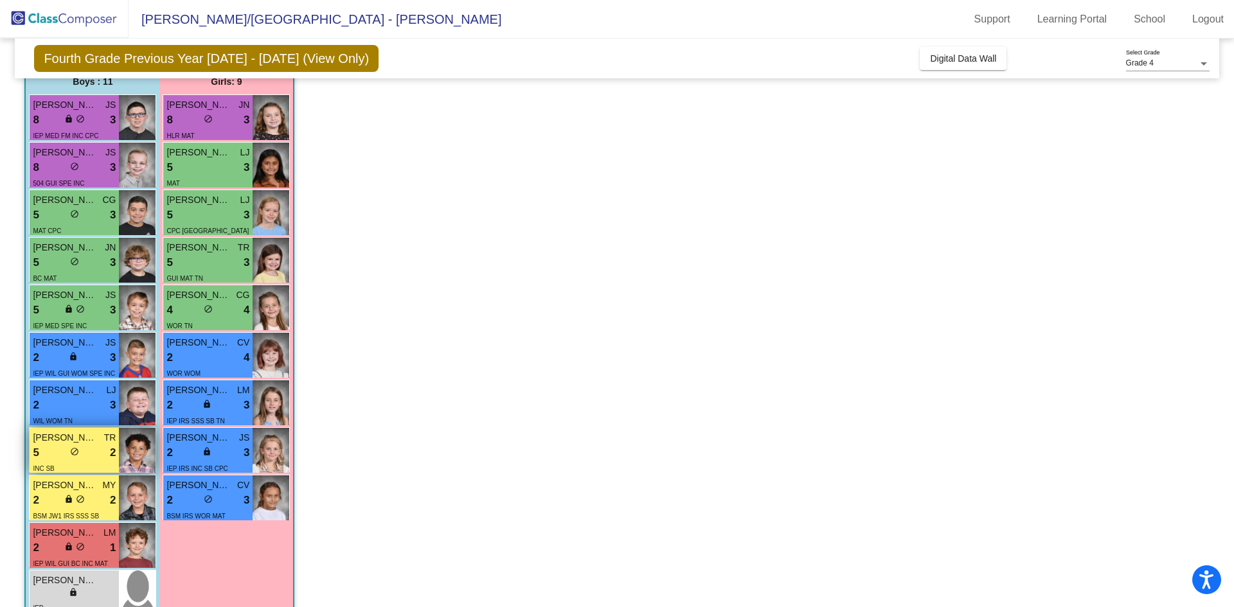
scroll to position [159, 0]
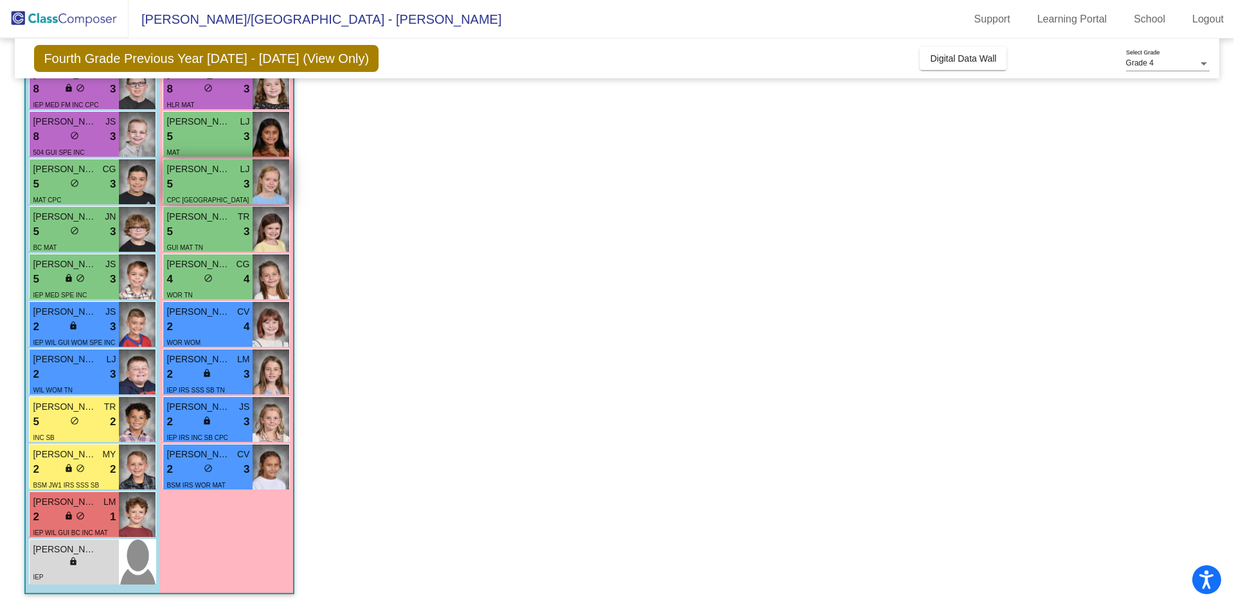
click at [213, 182] on div "5 lock do_not_disturb_alt 3" at bounding box center [207, 184] width 83 height 17
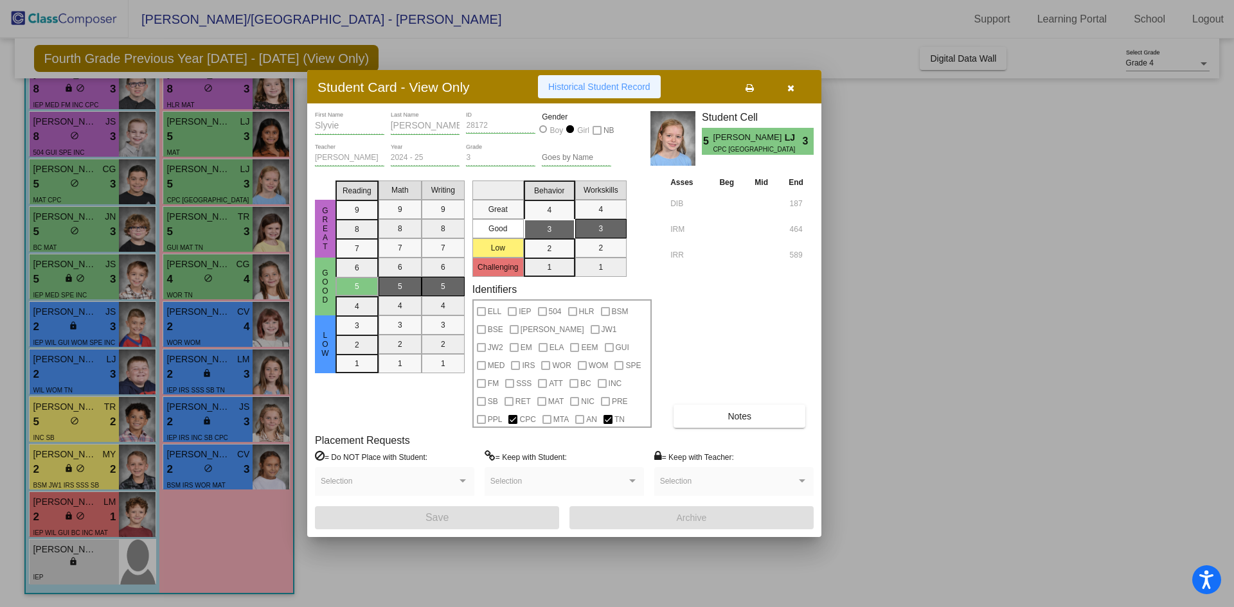
click at [589, 87] on span "Historical Student Record" at bounding box center [599, 87] width 102 height 10
click at [784, 80] on button "button" at bounding box center [790, 86] width 41 height 23
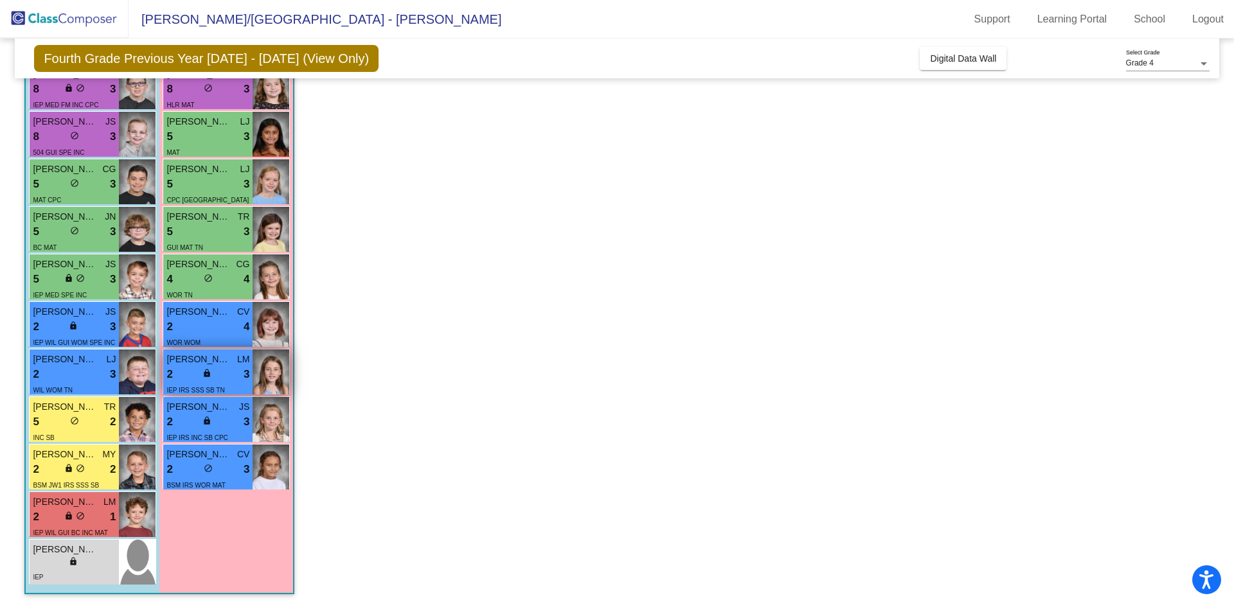
click at [186, 371] on div "2 lock do_not_disturb_alt 3" at bounding box center [207, 374] width 83 height 17
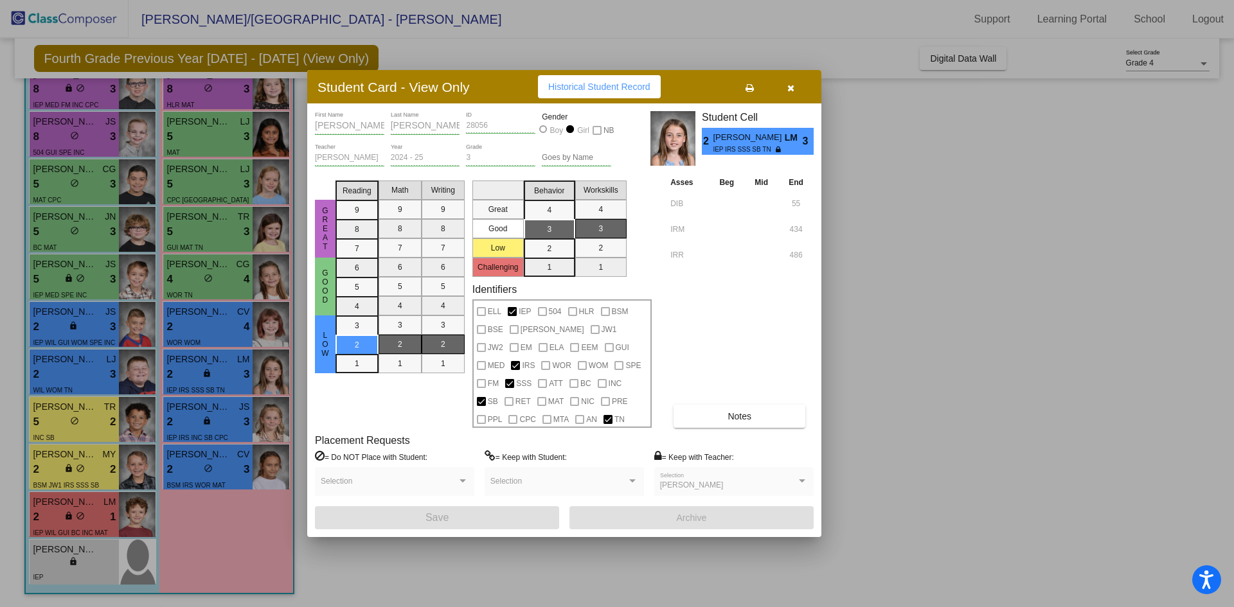
click at [572, 93] on button "Historical Student Record" at bounding box center [599, 86] width 123 height 23
click at [794, 80] on button "button" at bounding box center [790, 86] width 41 height 23
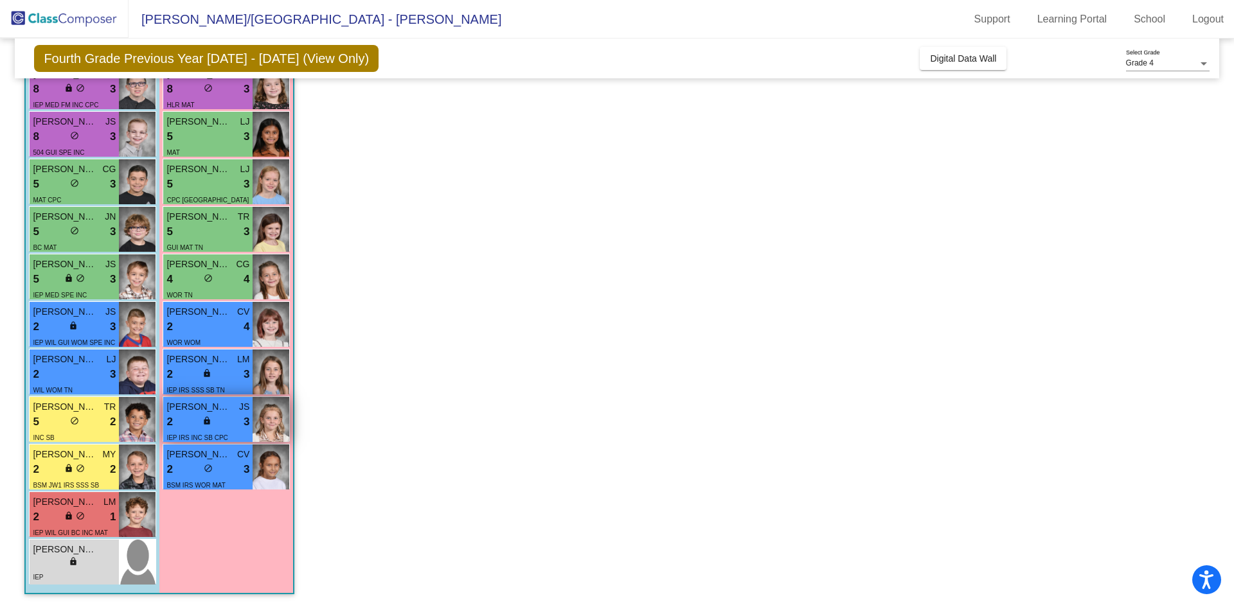
click at [224, 427] on div "2 lock do_not_disturb_alt 3" at bounding box center [207, 422] width 83 height 17
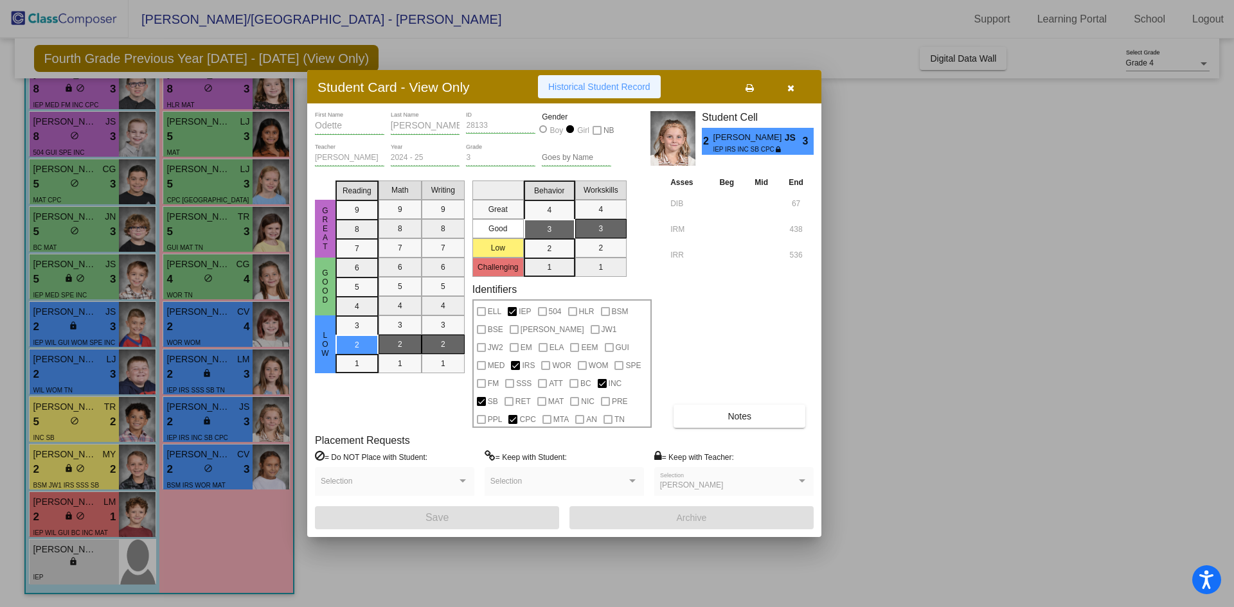
click at [603, 88] on span "Historical Student Record" at bounding box center [599, 87] width 102 height 10
click at [799, 85] on button "button" at bounding box center [790, 86] width 41 height 23
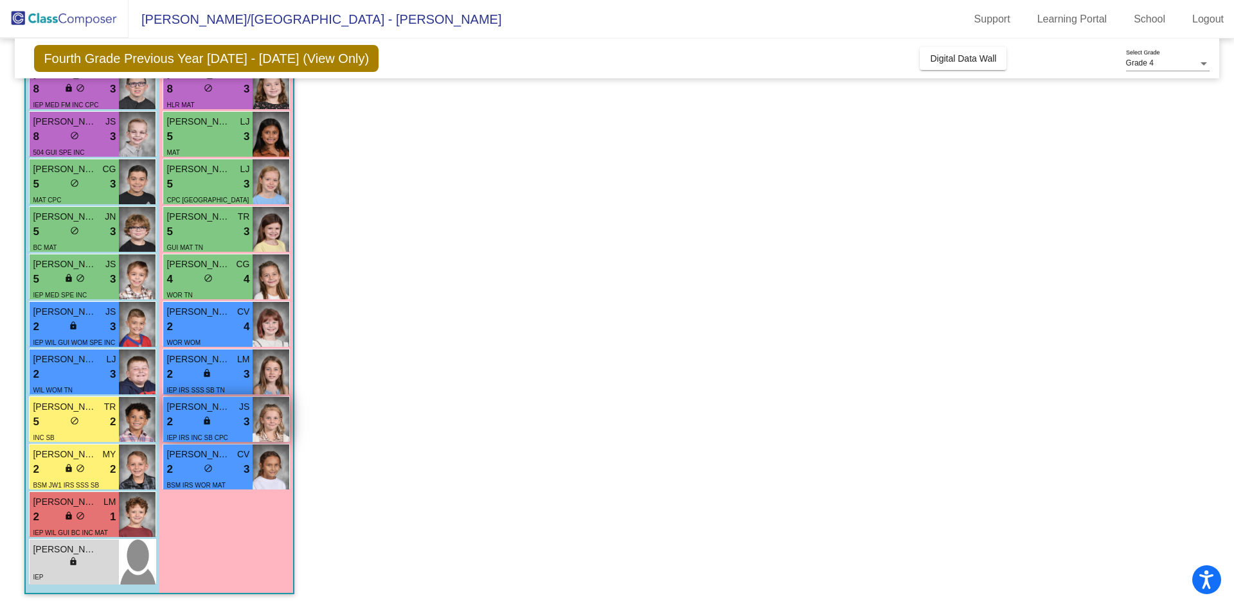
click at [206, 418] on span "lock" at bounding box center [206, 420] width 9 height 9
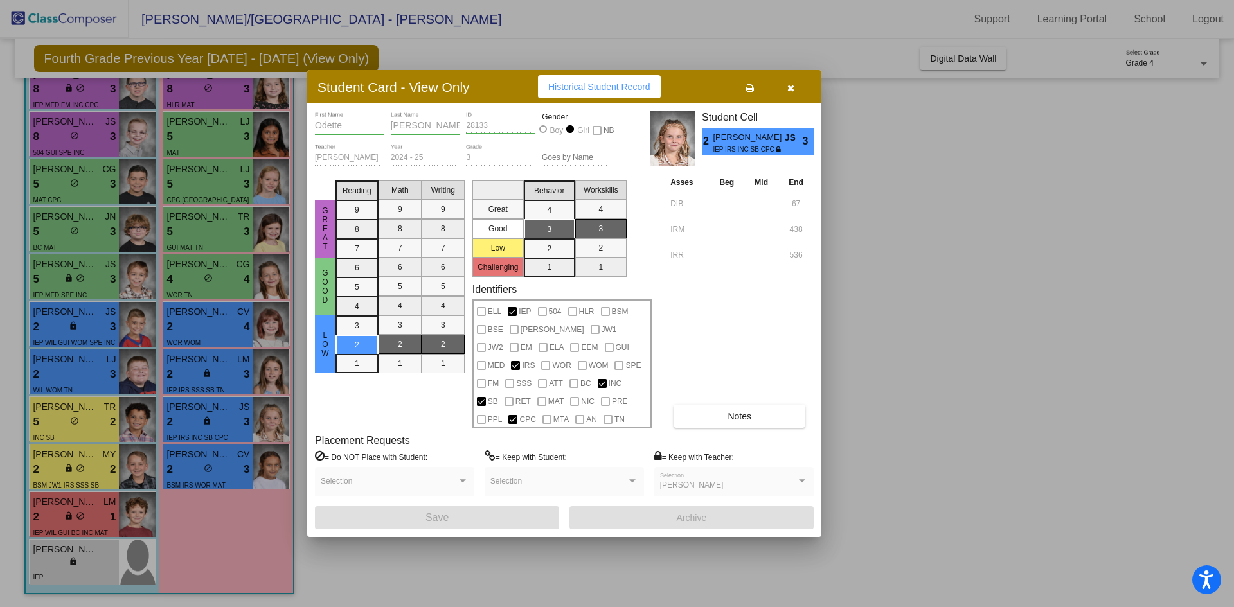
click at [794, 87] on icon "button" at bounding box center [790, 88] width 7 height 9
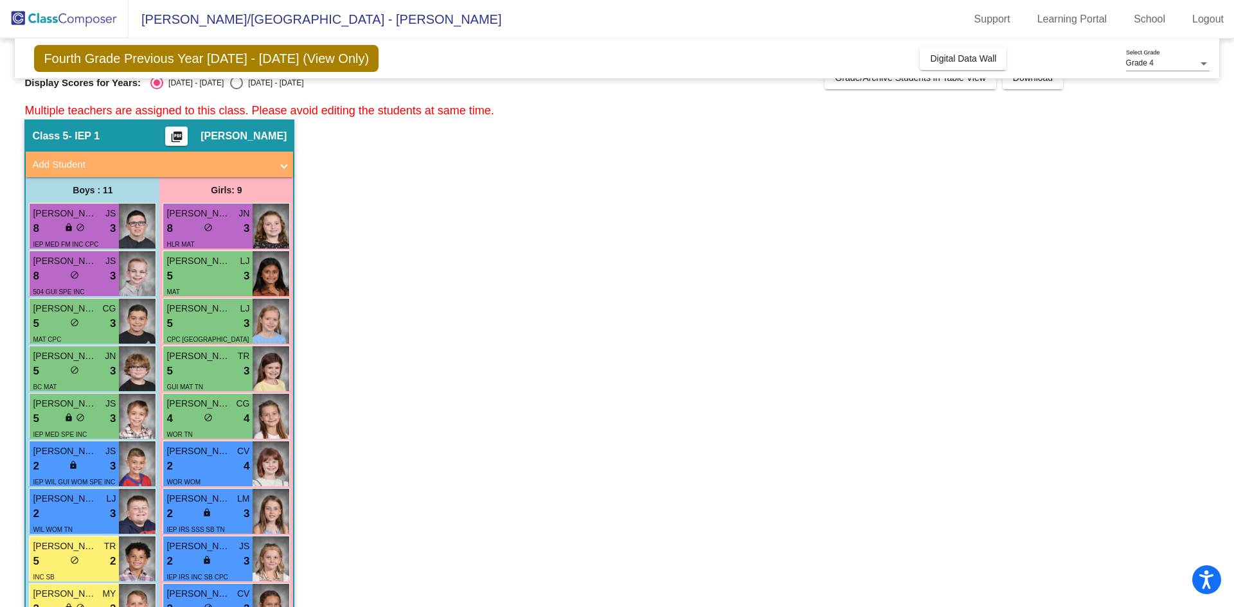
scroll to position [0, 0]
